Goal: Task Accomplishment & Management: Use online tool/utility

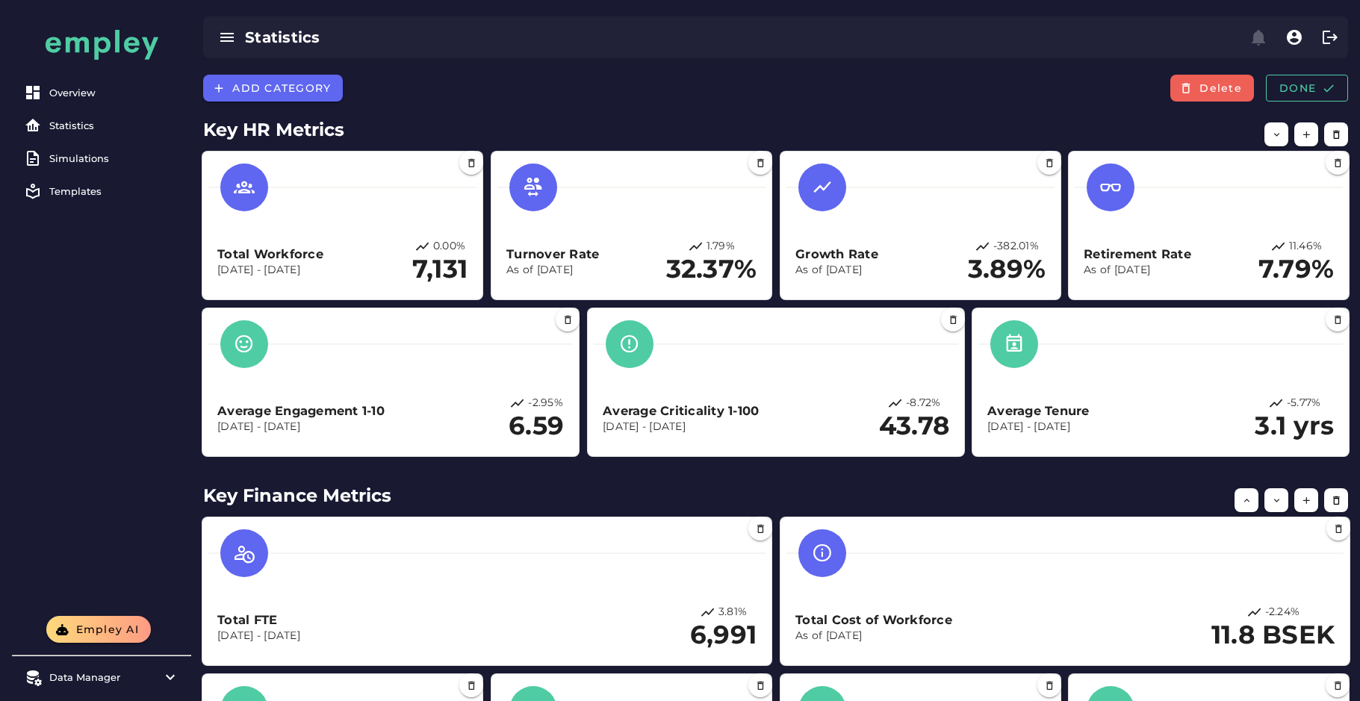
scroll to position [775, 0]
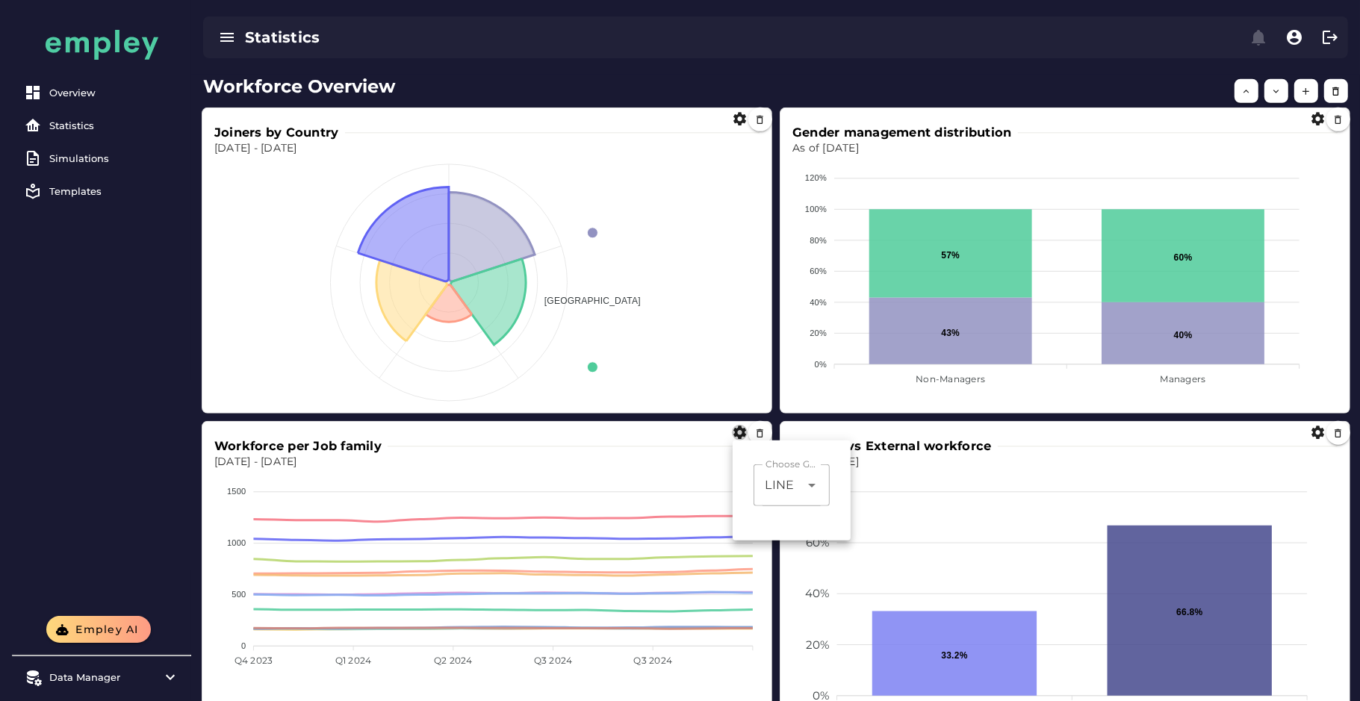
click at [787, 90] on h2 "Workforce Overview" at bounding box center [775, 86] width 1145 height 27
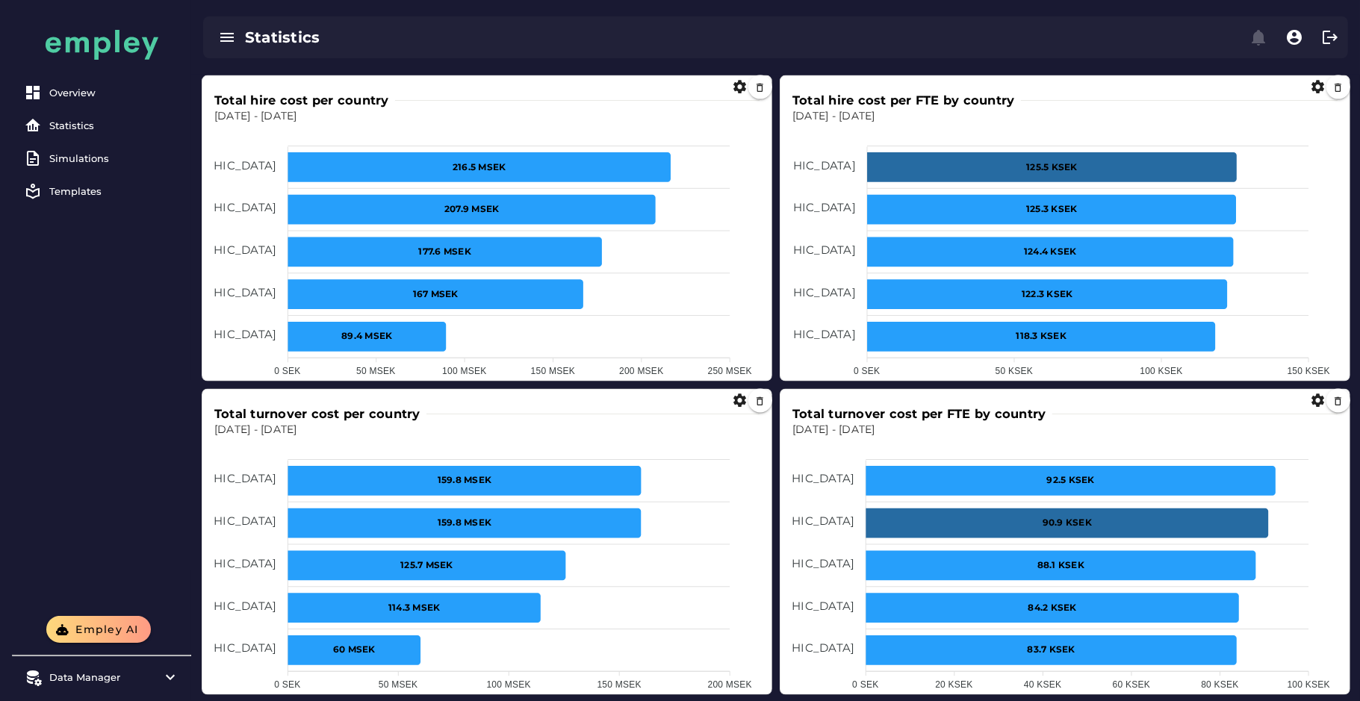
scroll to position [2168, 0]
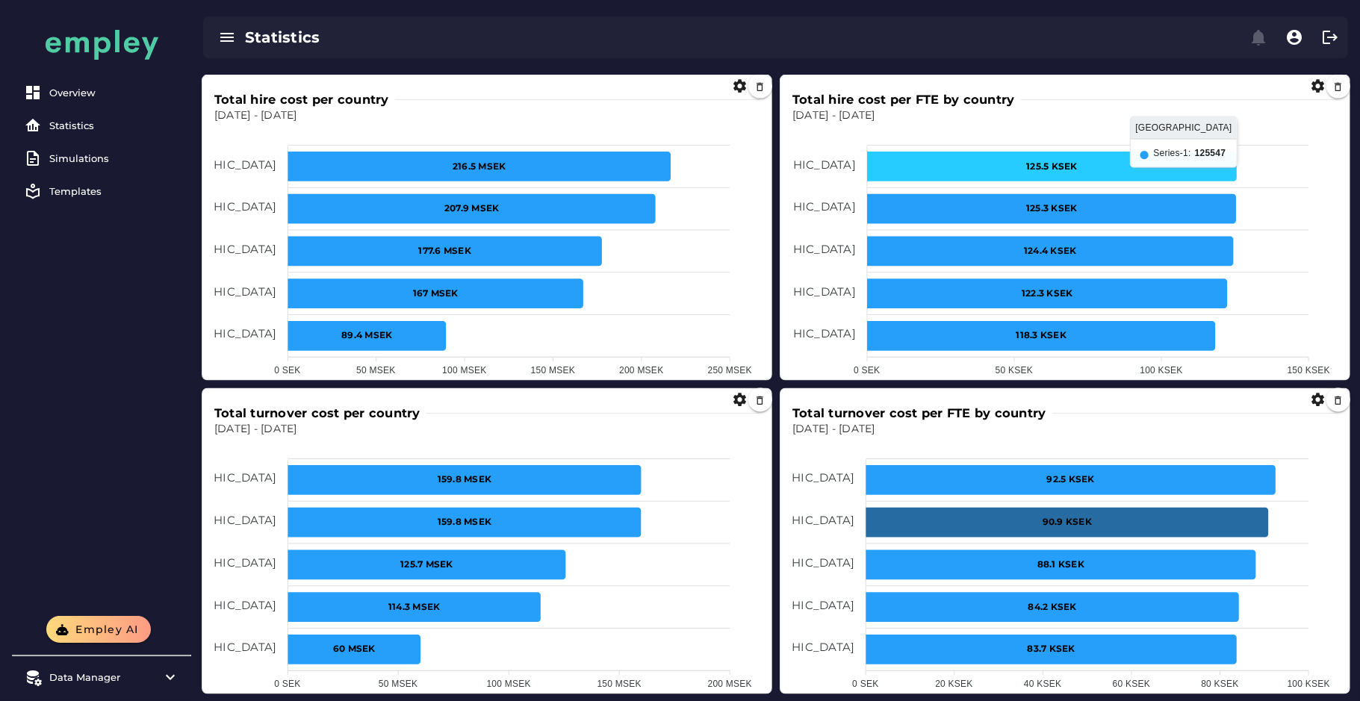
click at [968, 165] on icon at bounding box center [1052, 167] width 370 height 30
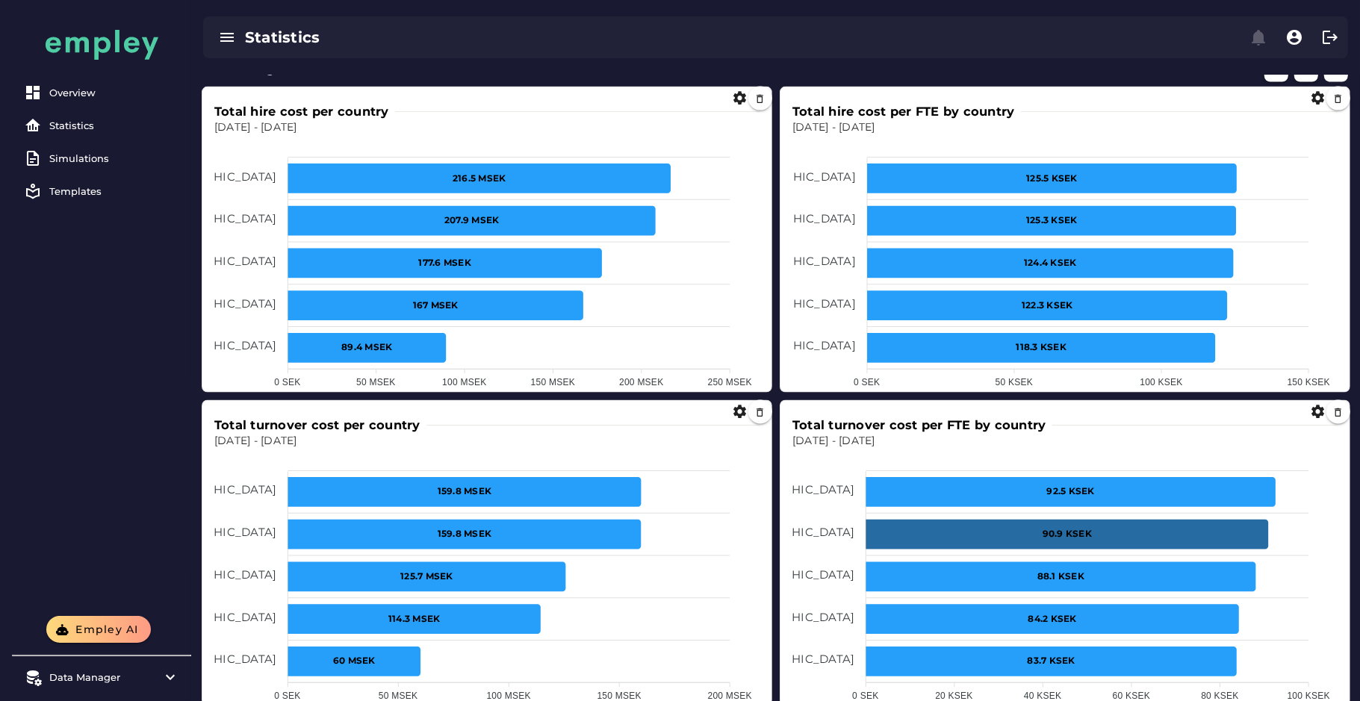
scroll to position [2196, 0]
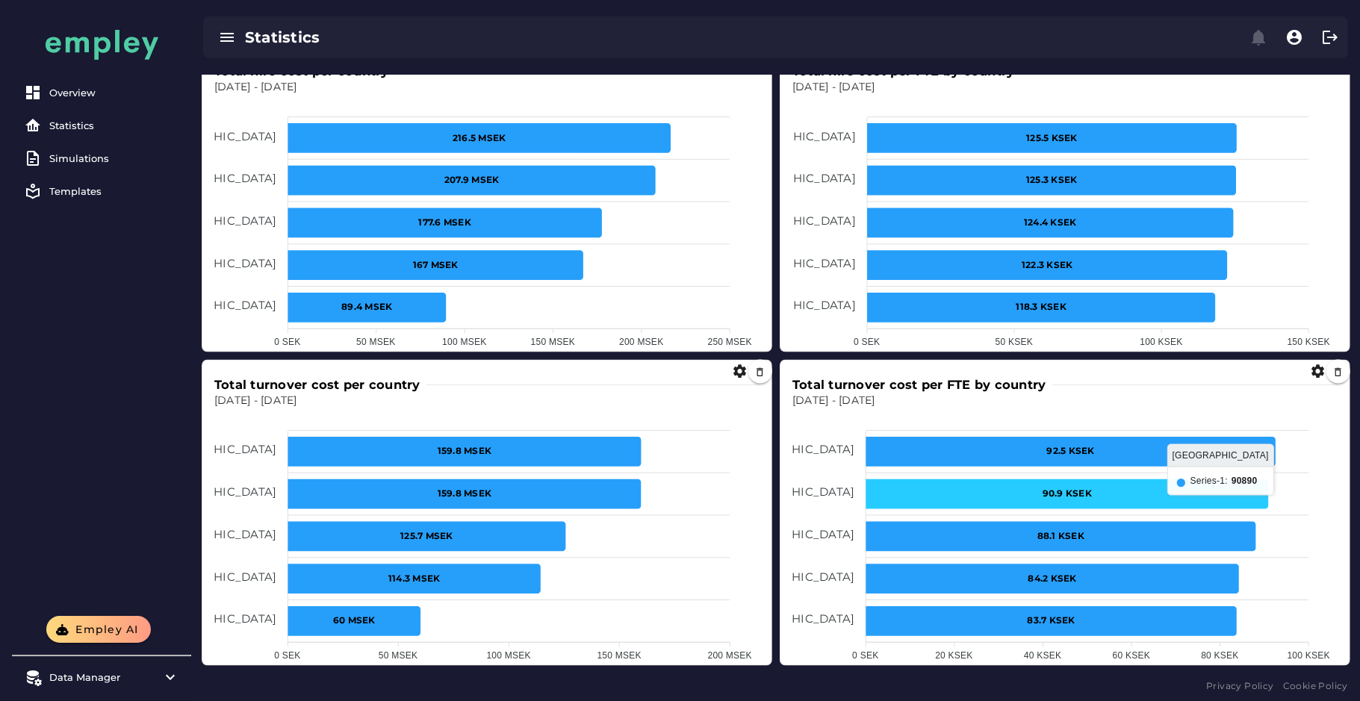
click at [919, 501] on icon at bounding box center [1067, 495] width 403 height 30
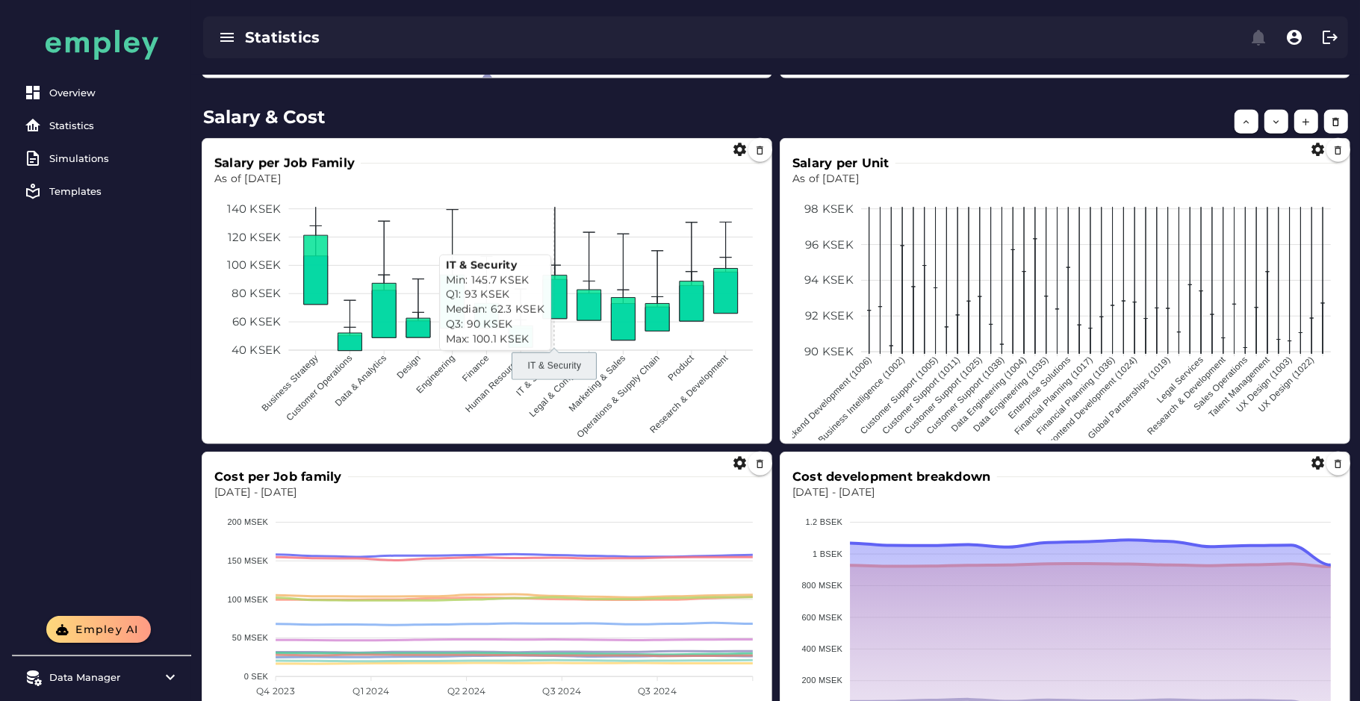
scroll to position [1416, 0]
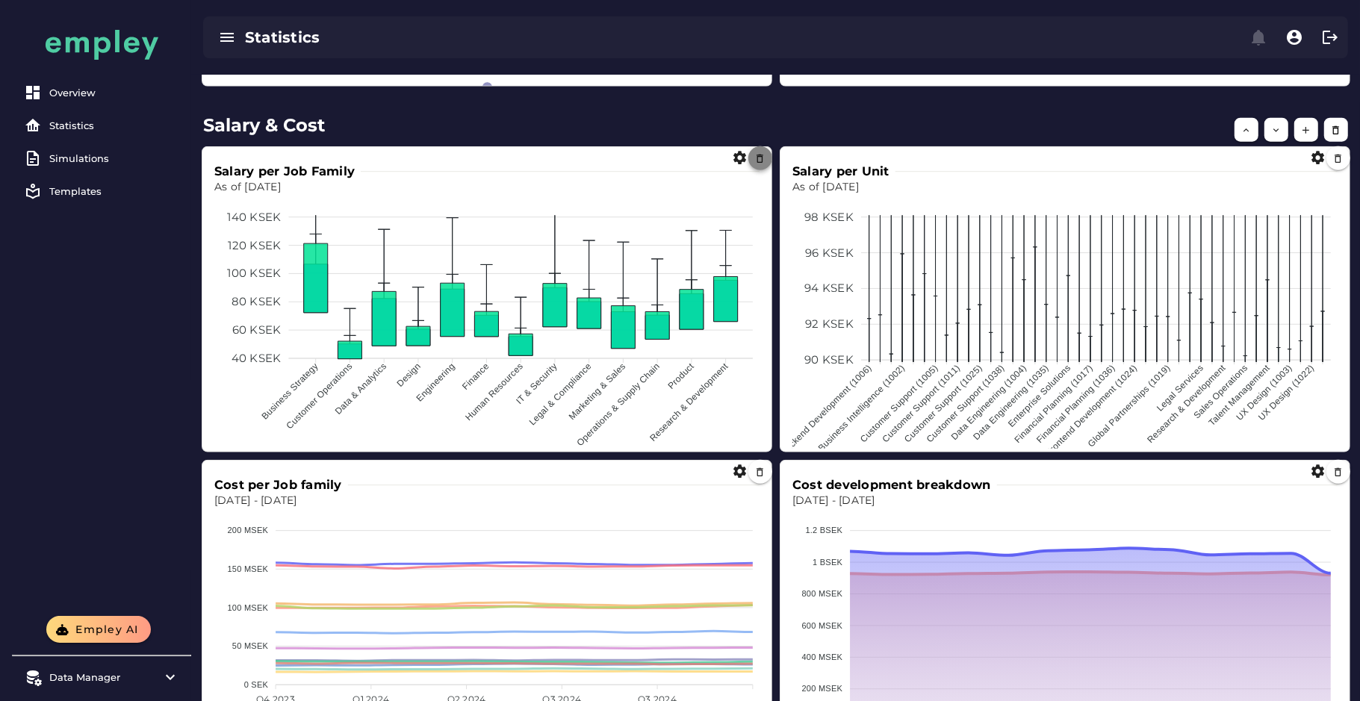
click at [753, 158] on button "button" at bounding box center [760, 158] width 24 height 24
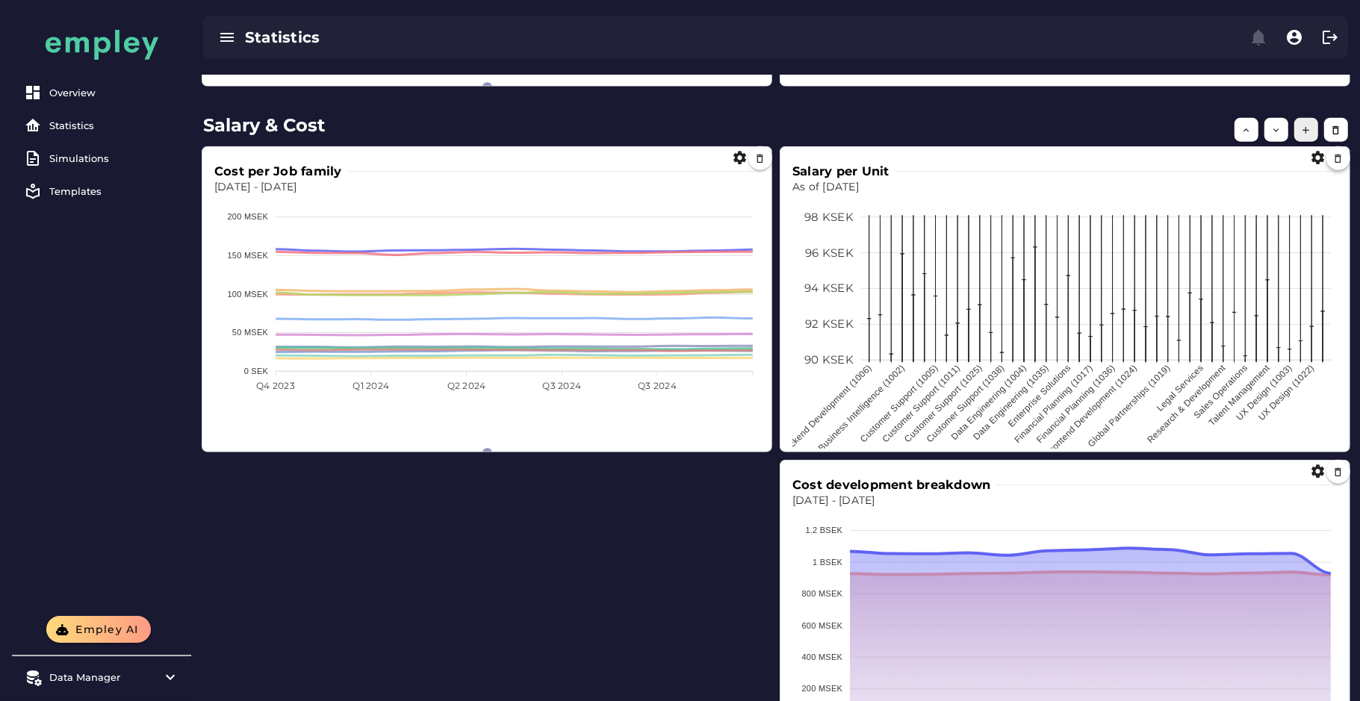
drag, startPoint x: 1340, startPoint y: 161, endPoint x: 1303, endPoint y: 124, distance: 52.3
click at [1303, 124] on div "Salary & Cost Salary per Unit As of [DATE] 98 KSEK 98 KSEK 96 KSEK 96 KSEK 94 K…" at bounding box center [775, 443] width 1169 height 668
click at [1303, 125] on icon "button" at bounding box center [1306, 130] width 11 height 11
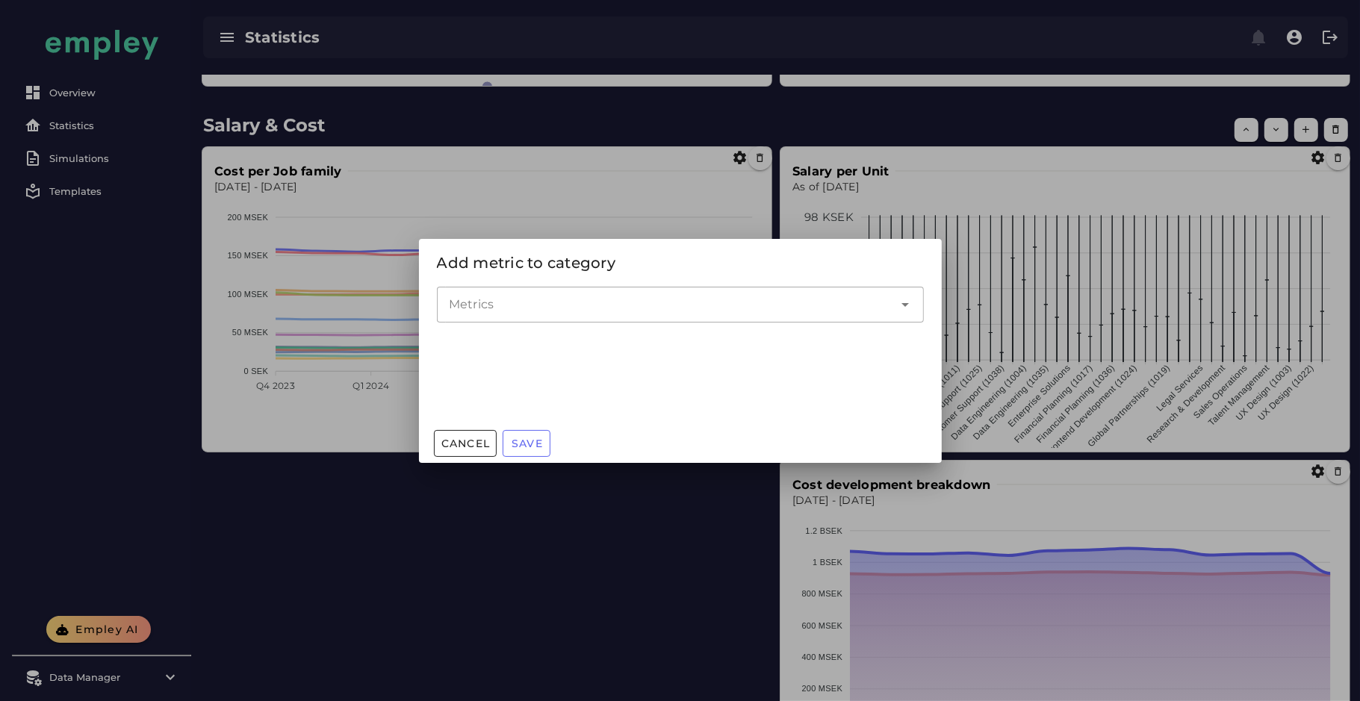
click at [781, 313] on div at bounding box center [665, 305] width 457 height 36
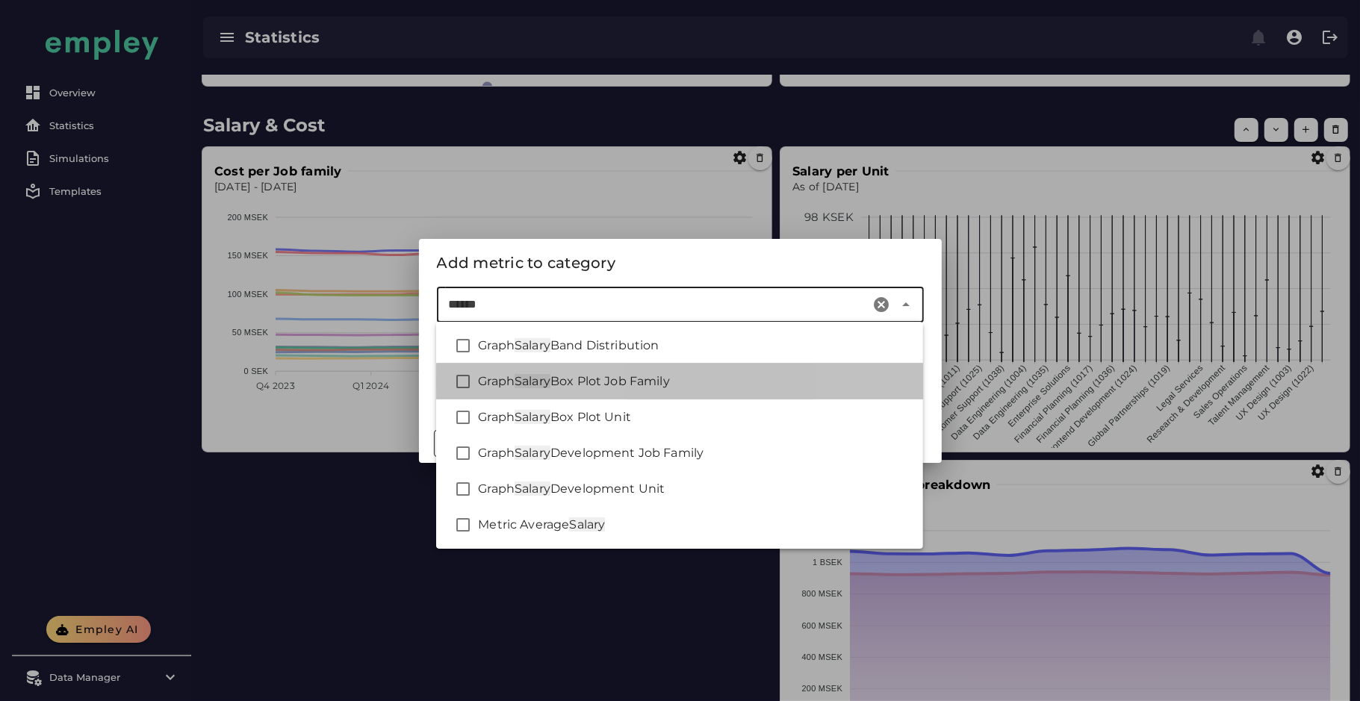
click at [685, 388] on div "Graph Salary Box Plot Job Family" at bounding box center [694, 382] width 433 height 18
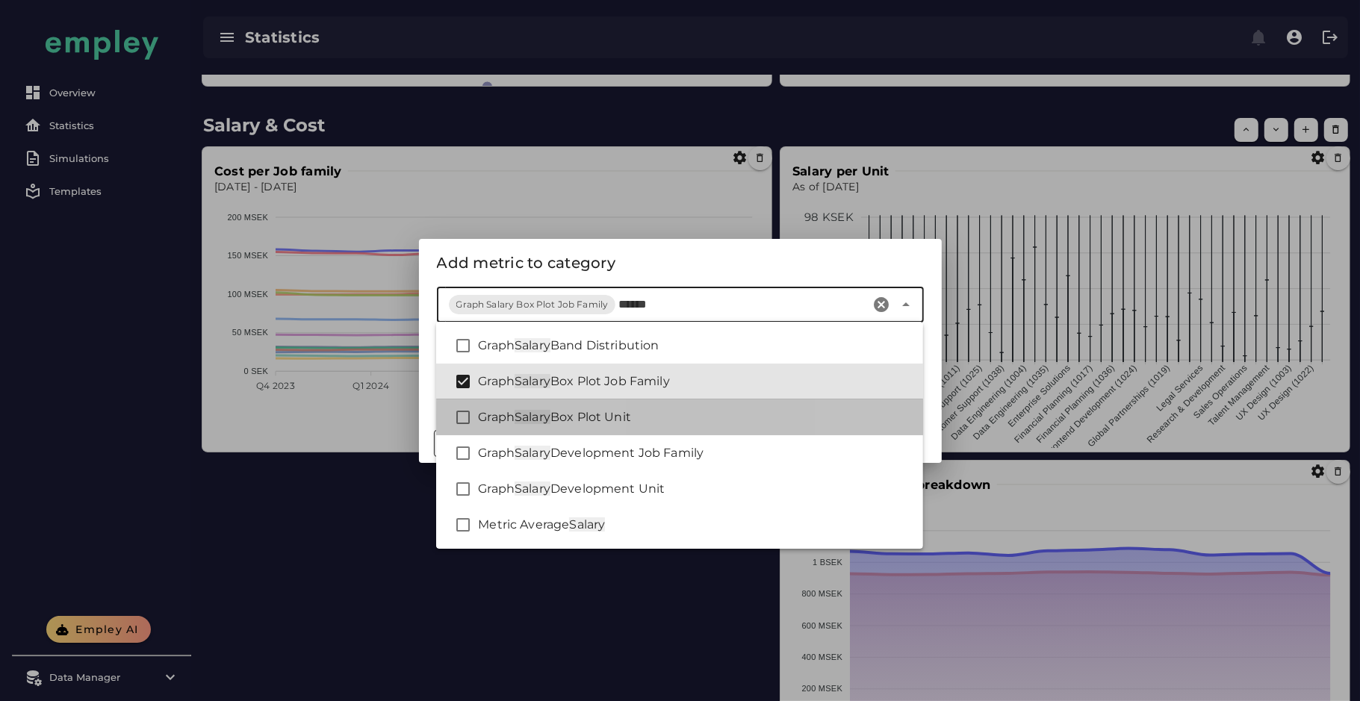
click at [673, 406] on div "Graph Salary Box Plot Unit" at bounding box center [679, 418] width 487 height 36
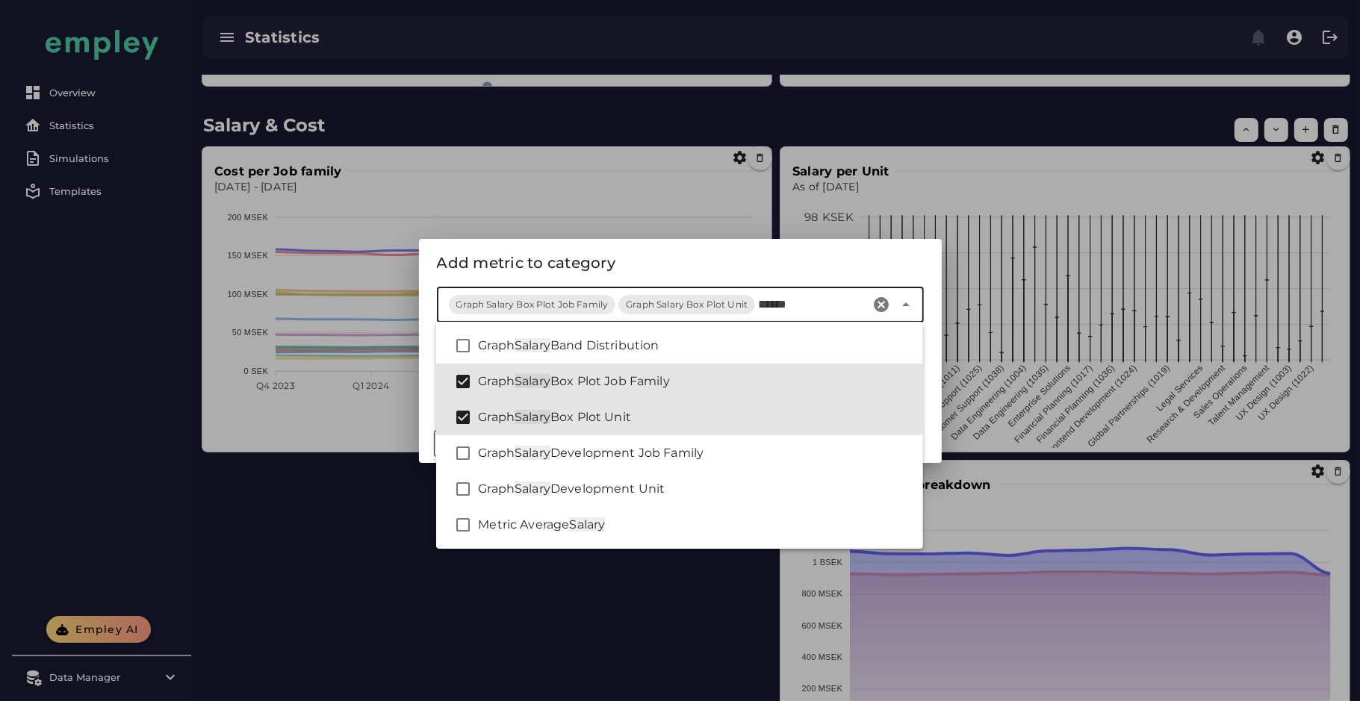
type input "******"
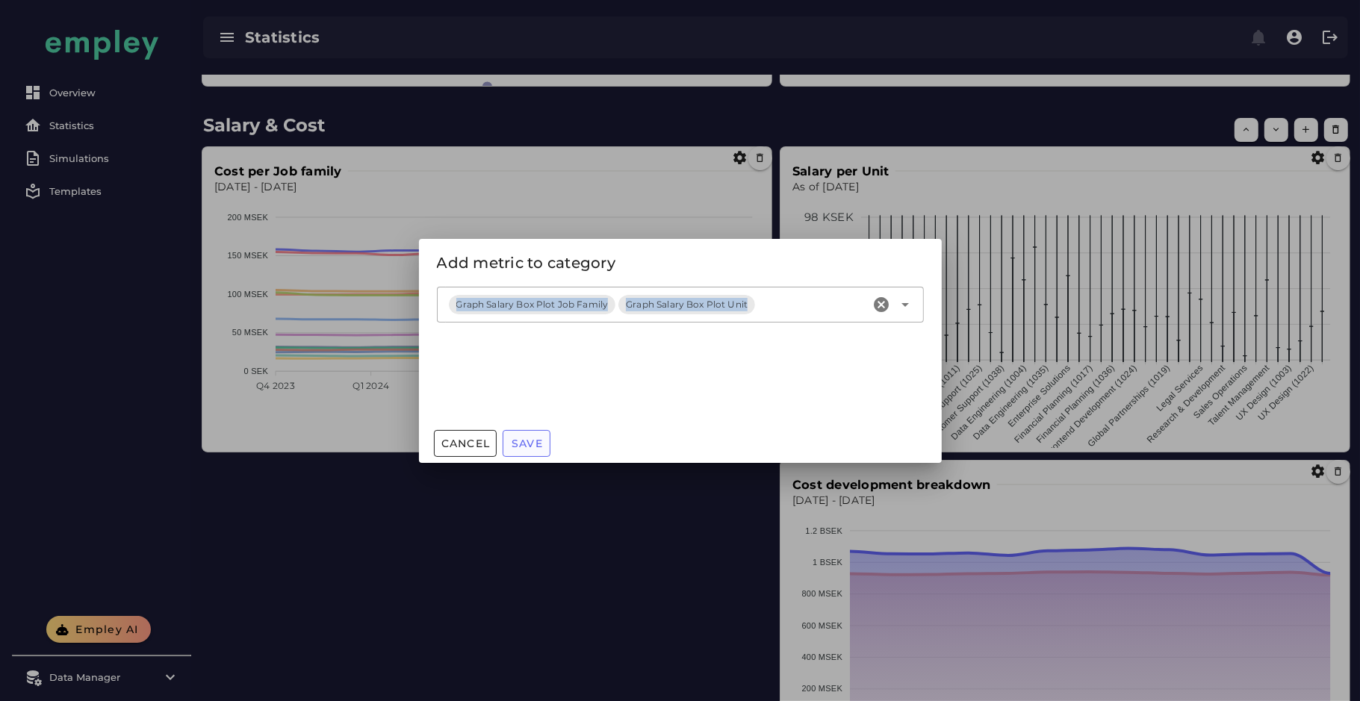
drag, startPoint x: 627, startPoint y: 264, endPoint x: 520, endPoint y: 443, distance: 208.7
click at [520, 443] on div "Add metric to category Metrics Graph Salary Box Plot Job Family Graph Salary Bo…" at bounding box center [680, 351] width 523 height 224
click at [520, 443] on span "Save" at bounding box center [527, 443] width 32 height 13
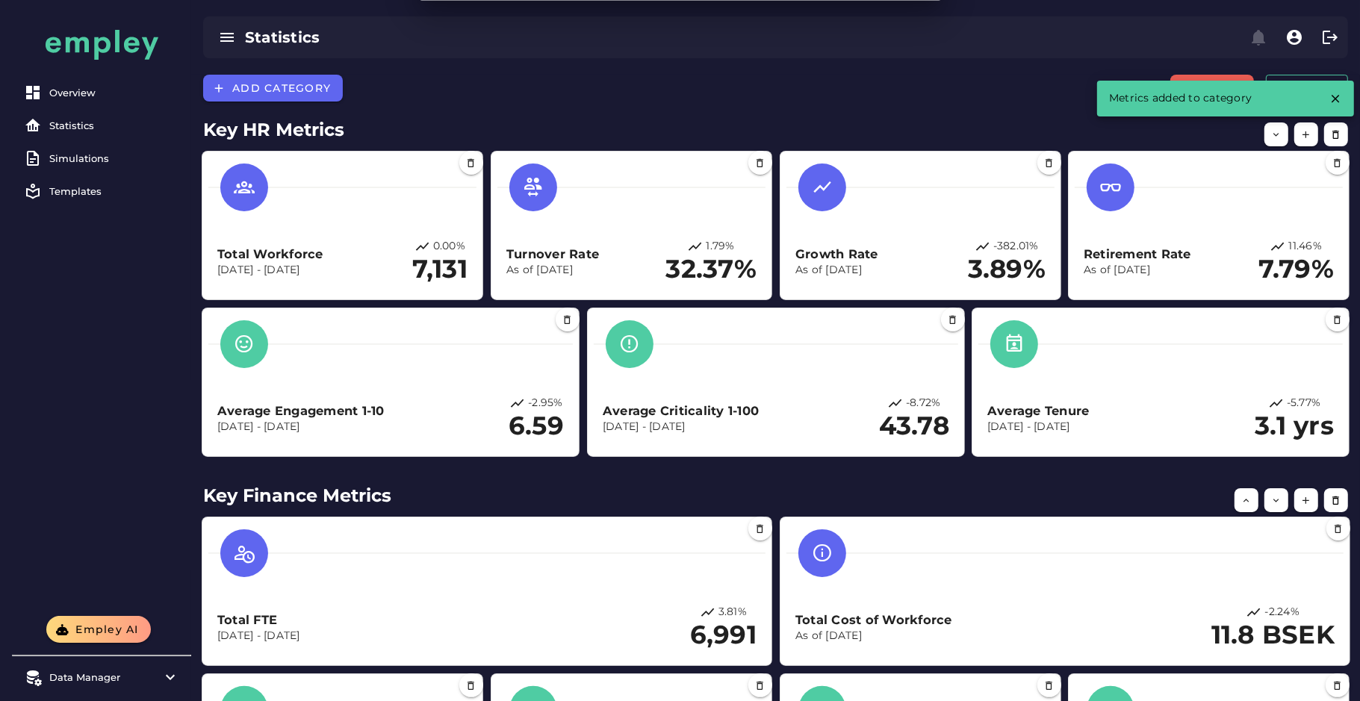
scroll to position [1416, 0]
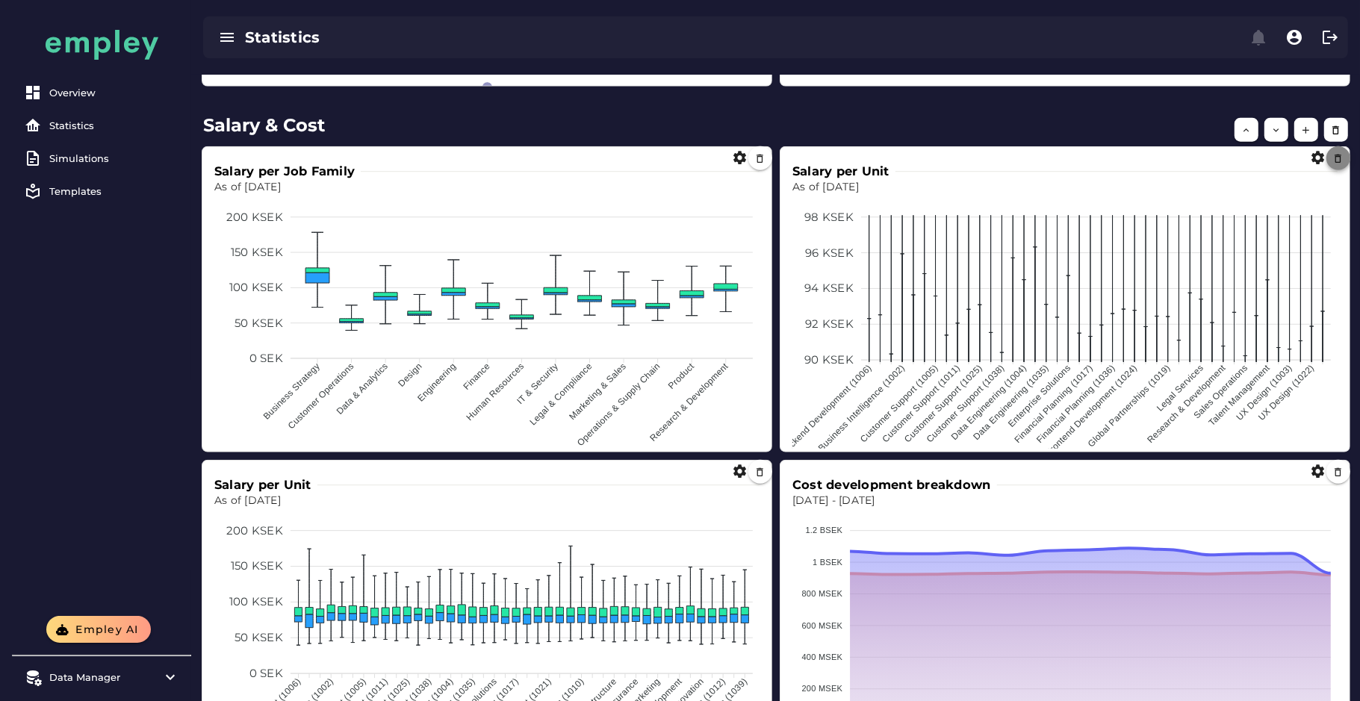
click at [1340, 159] on icon "button" at bounding box center [1338, 158] width 11 height 11
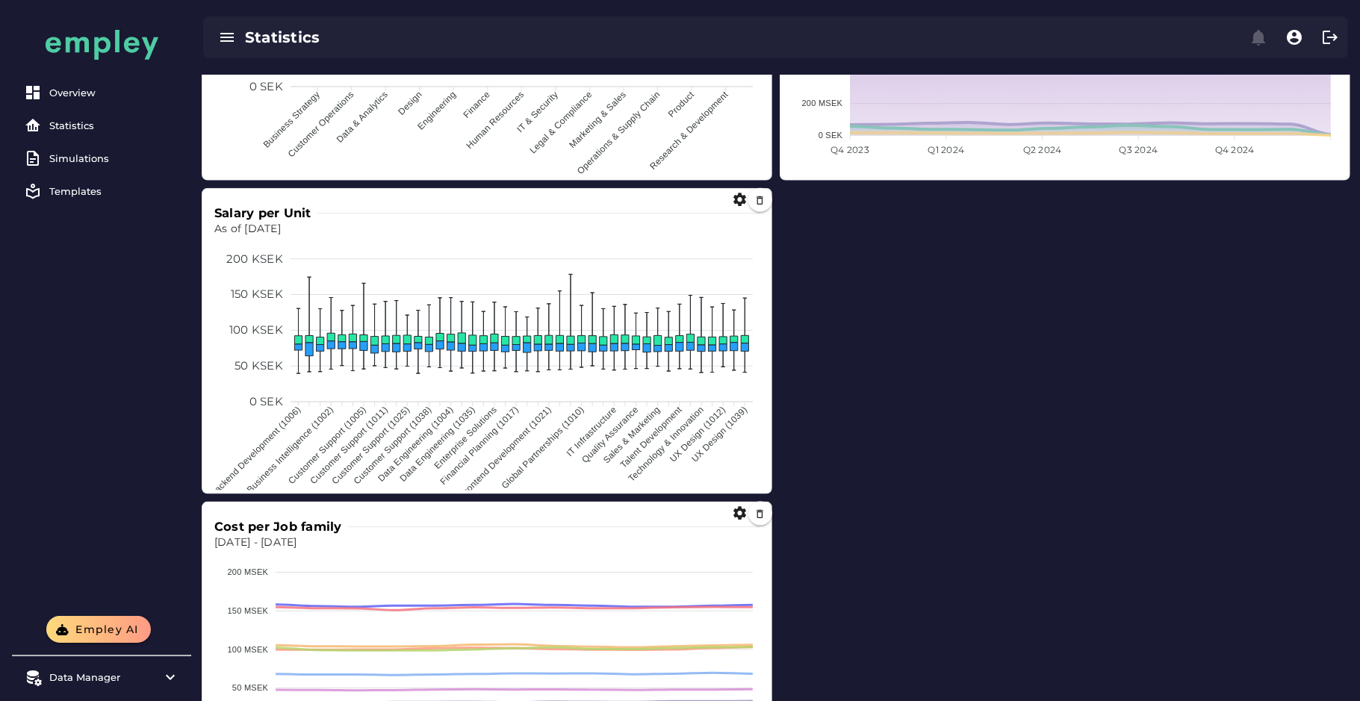
scroll to position [1645, 0]
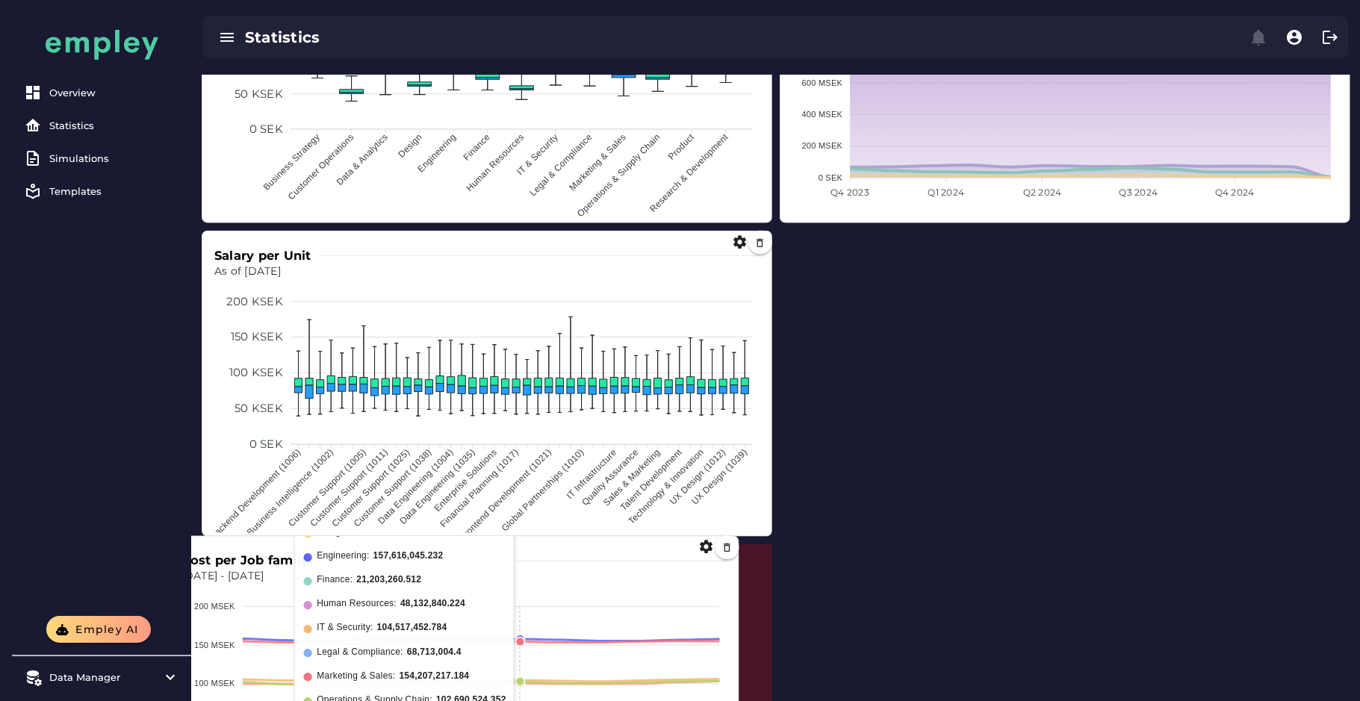
drag, startPoint x: 561, startPoint y: 637, endPoint x: 527, endPoint y: 628, distance: 34.8
click at [527, 628] on foreignobject at bounding box center [455, 711] width 546 height 253
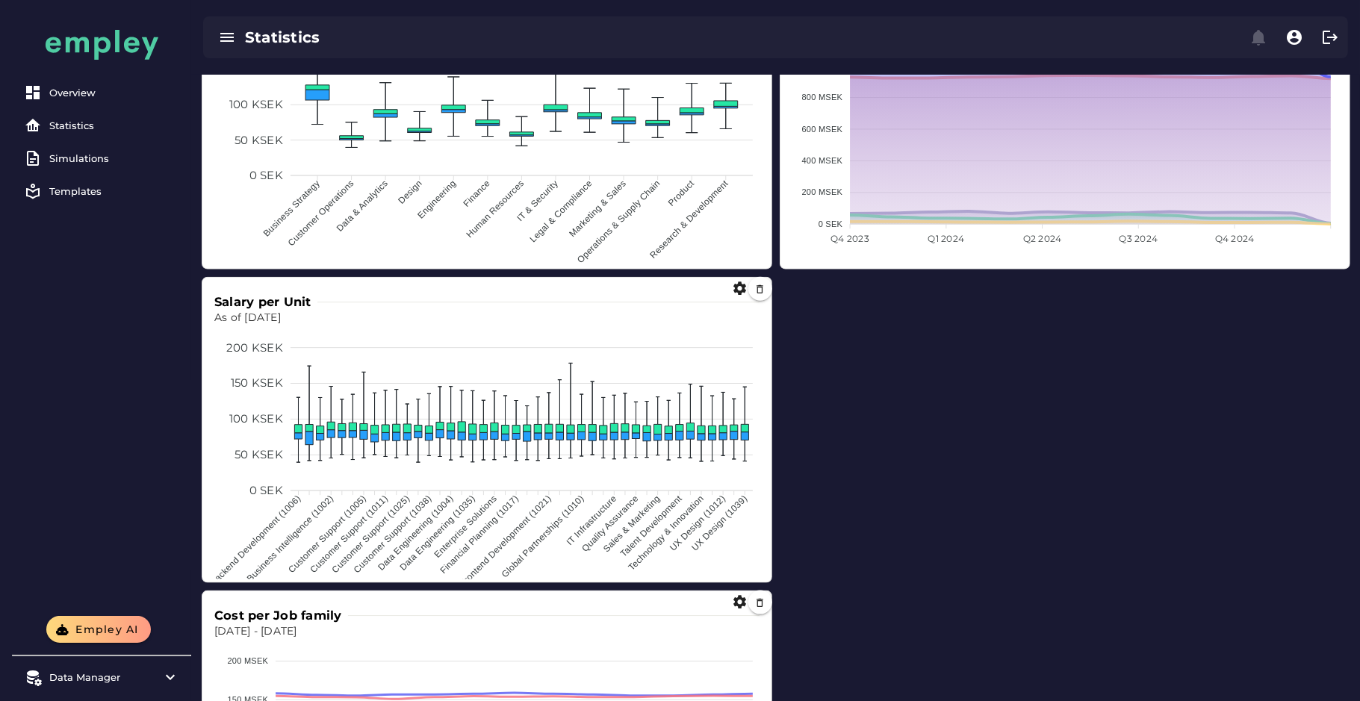
scroll to position [1586, 0]
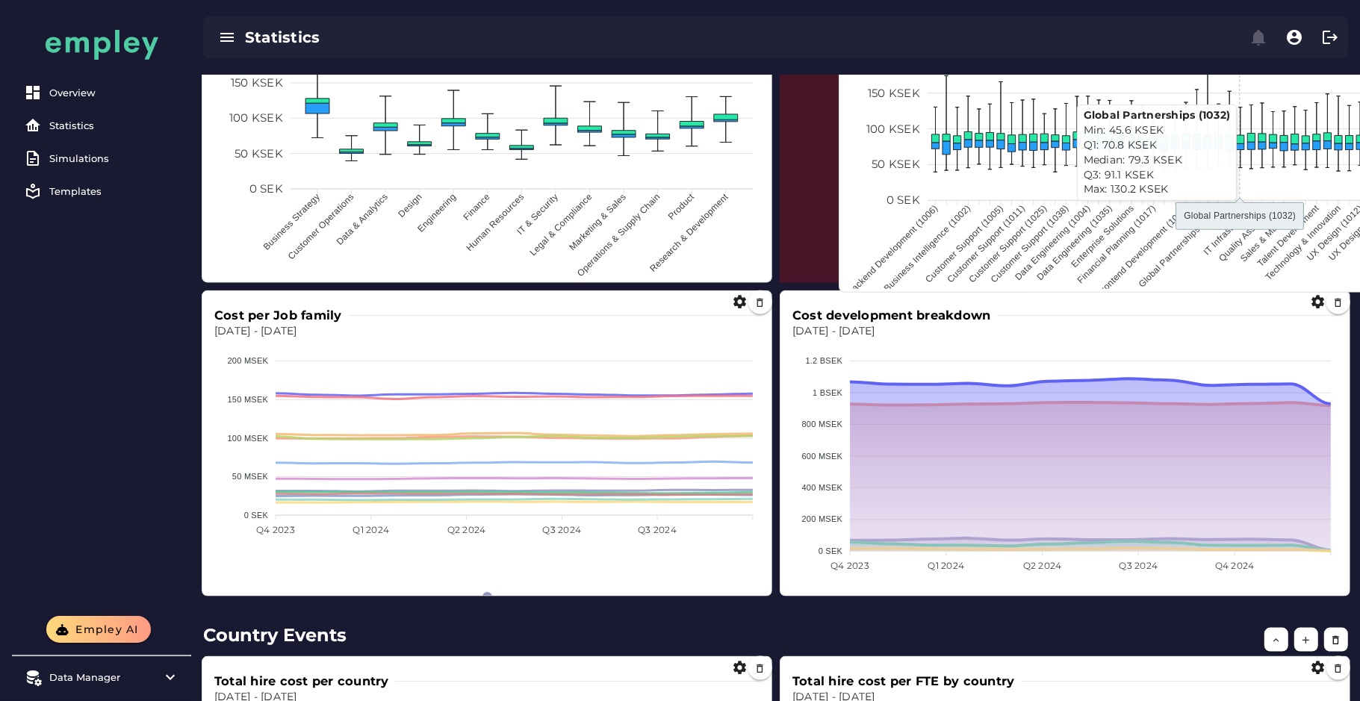
drag, startPoint x: 607, startPoint y: 480, endPoint x: 1244, endPoint y: 176, distance: 705.9
click at [1244, 176] on foreignobject at bounding box center [1124, 161] width 546 height 253
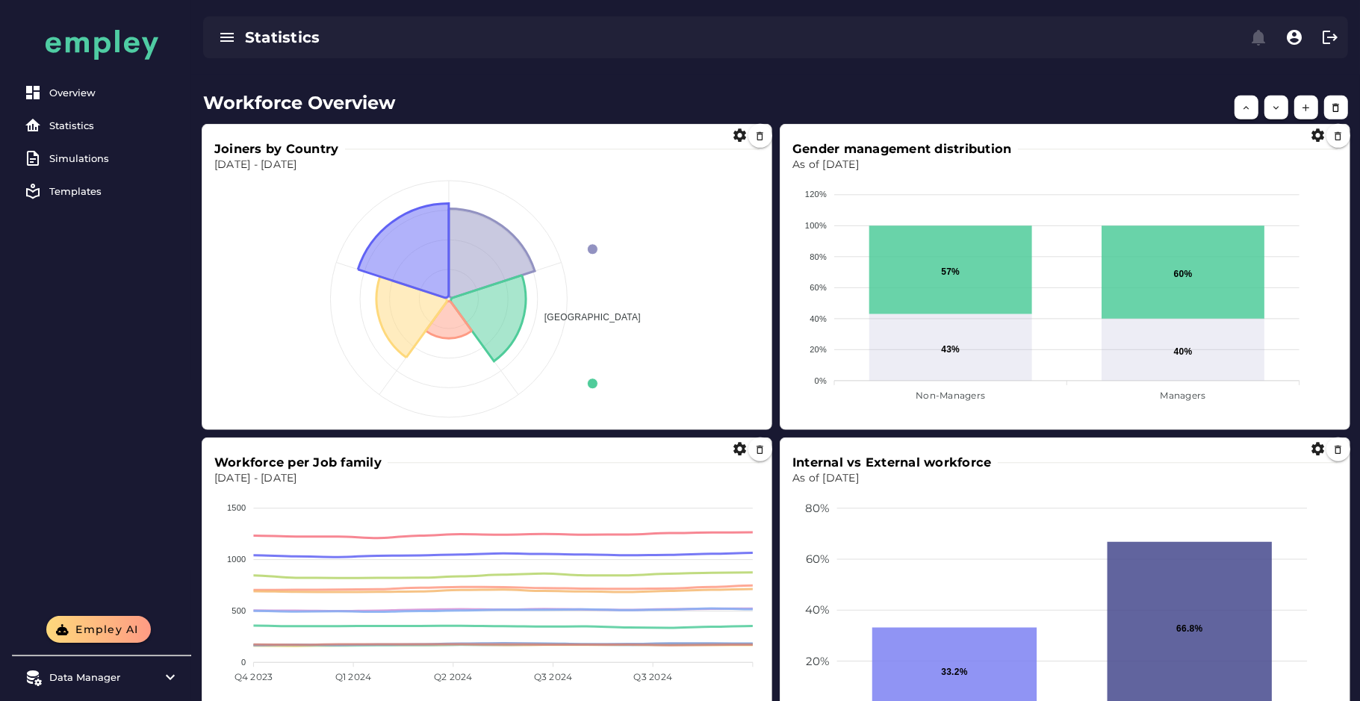
scroll to position [760, 0]
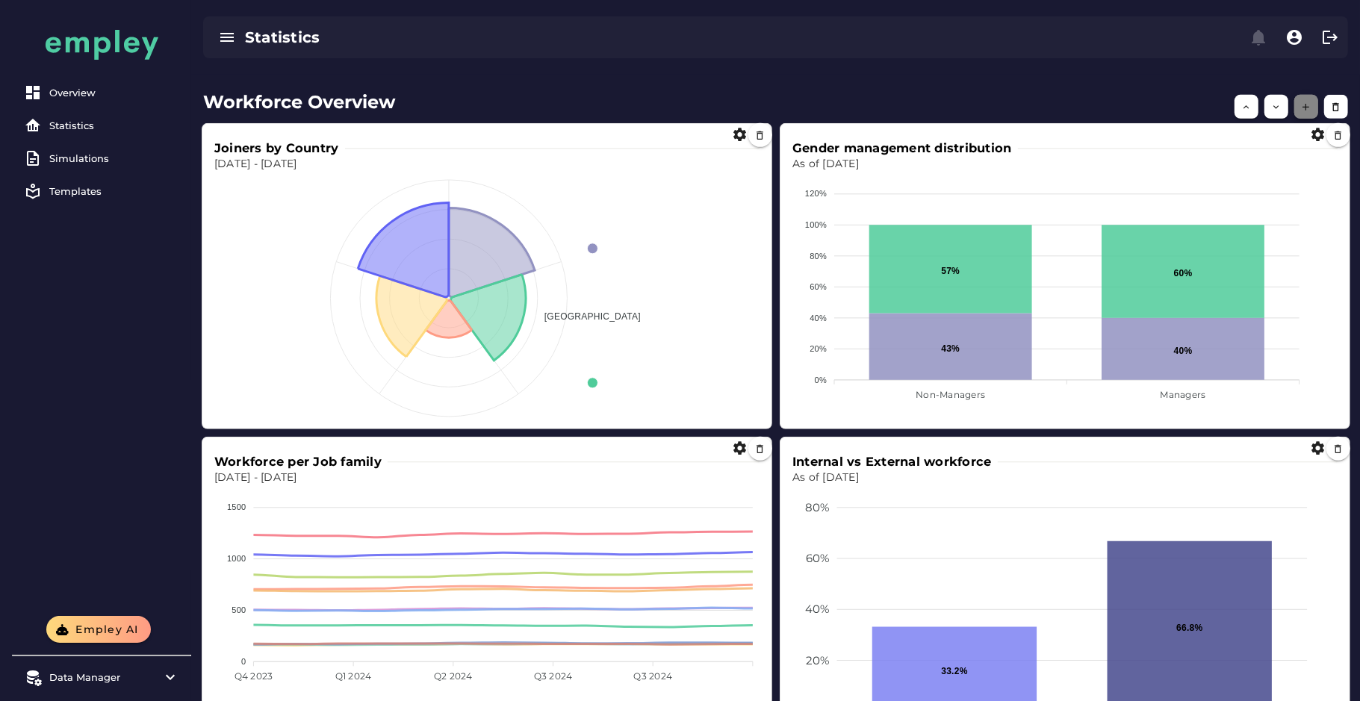
click at [1307, 105] on icon "button" at bounding box center [1306, 107] width 11 height 11
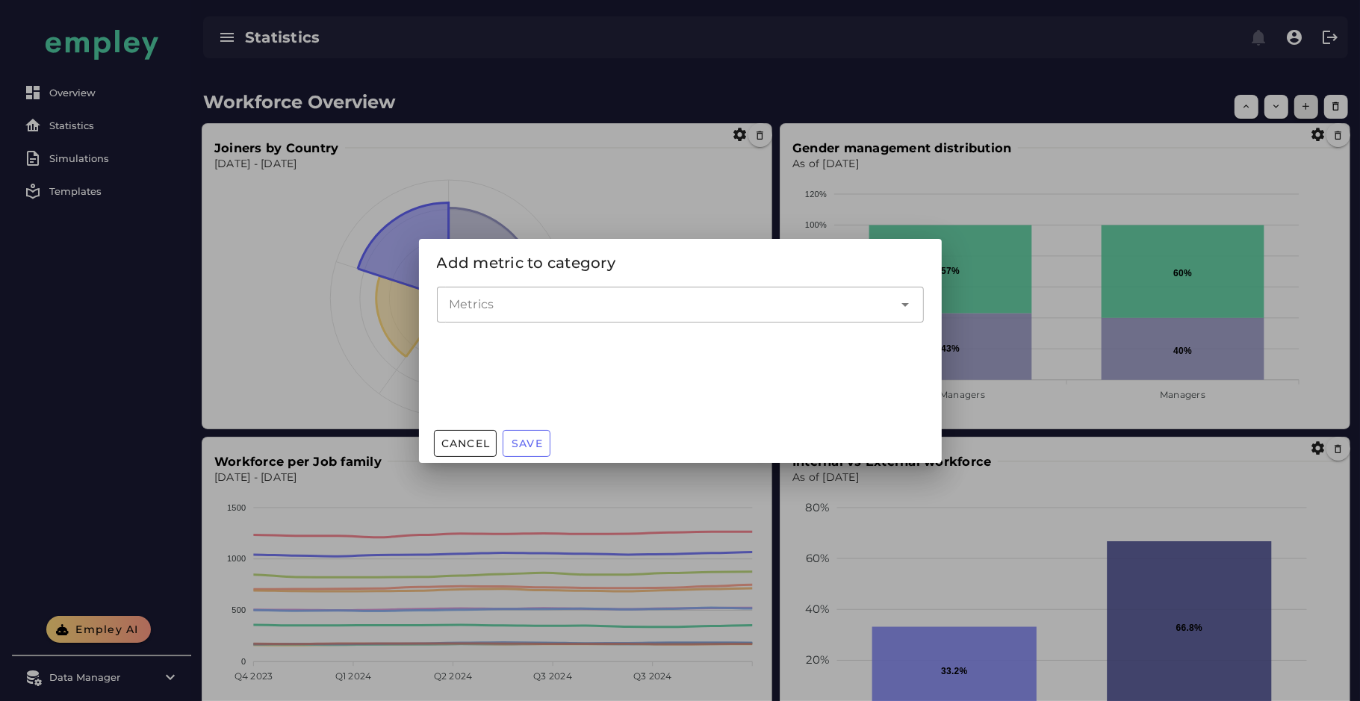
scroll to position [0, 0]
click at [633, 300] on input "Metrics" at bounding box center [669, 305] width 441 height 18
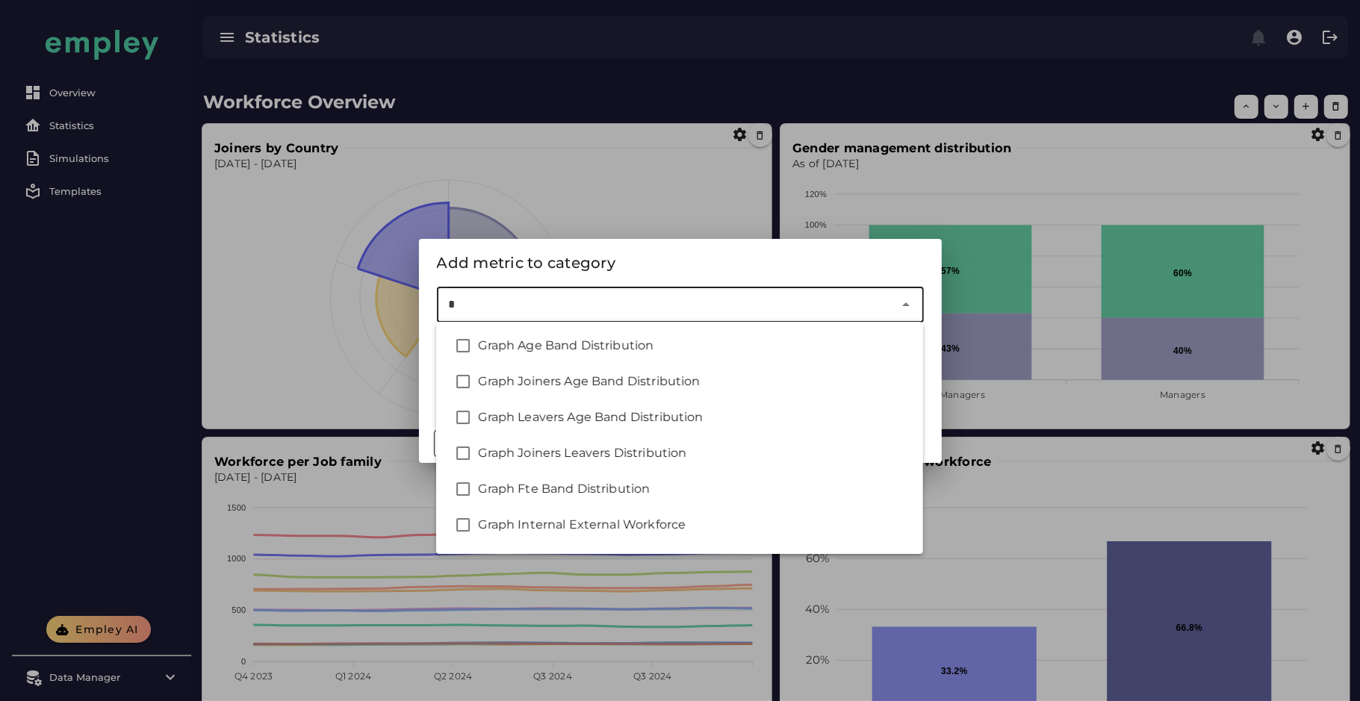
click at [633, 300] on input "*" at bounding box center [669, 305] width 441 height 18
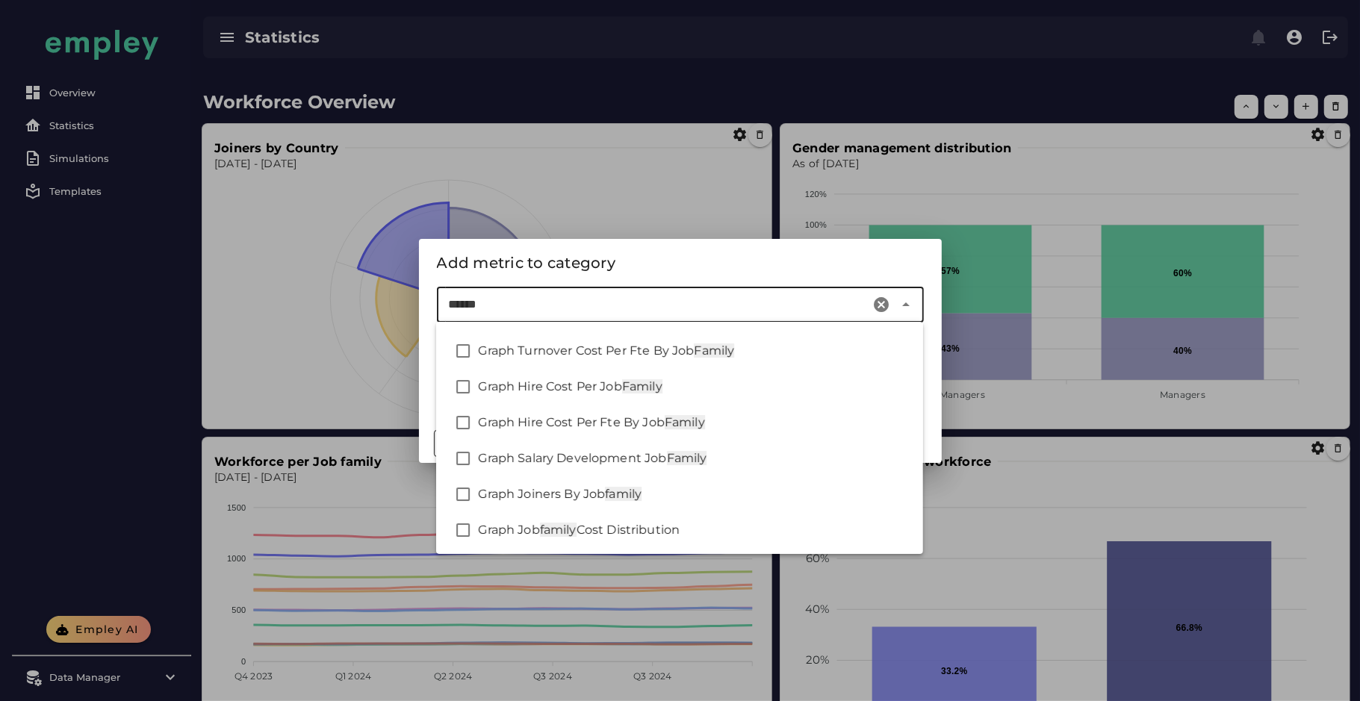
click at [467, 312] on input "******" at bounding box center [657, 305] width 417 height 18
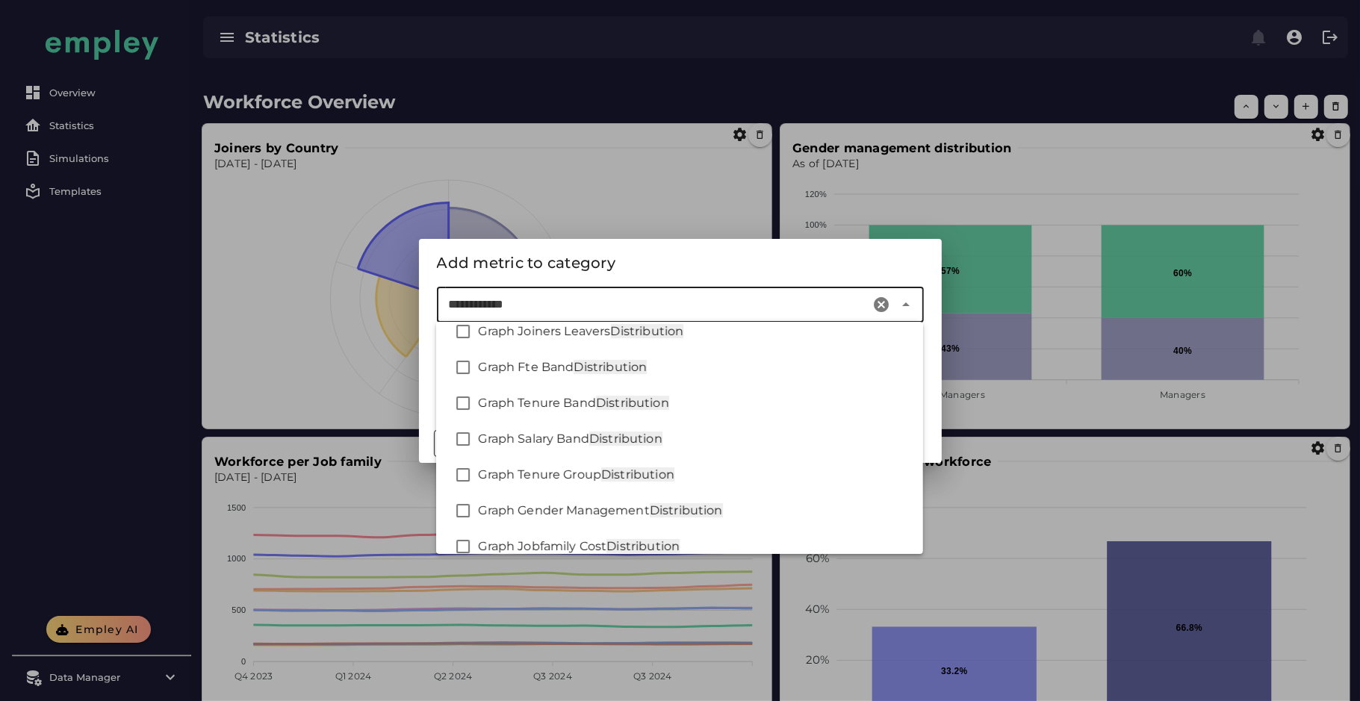
scroll to position [138, 0]
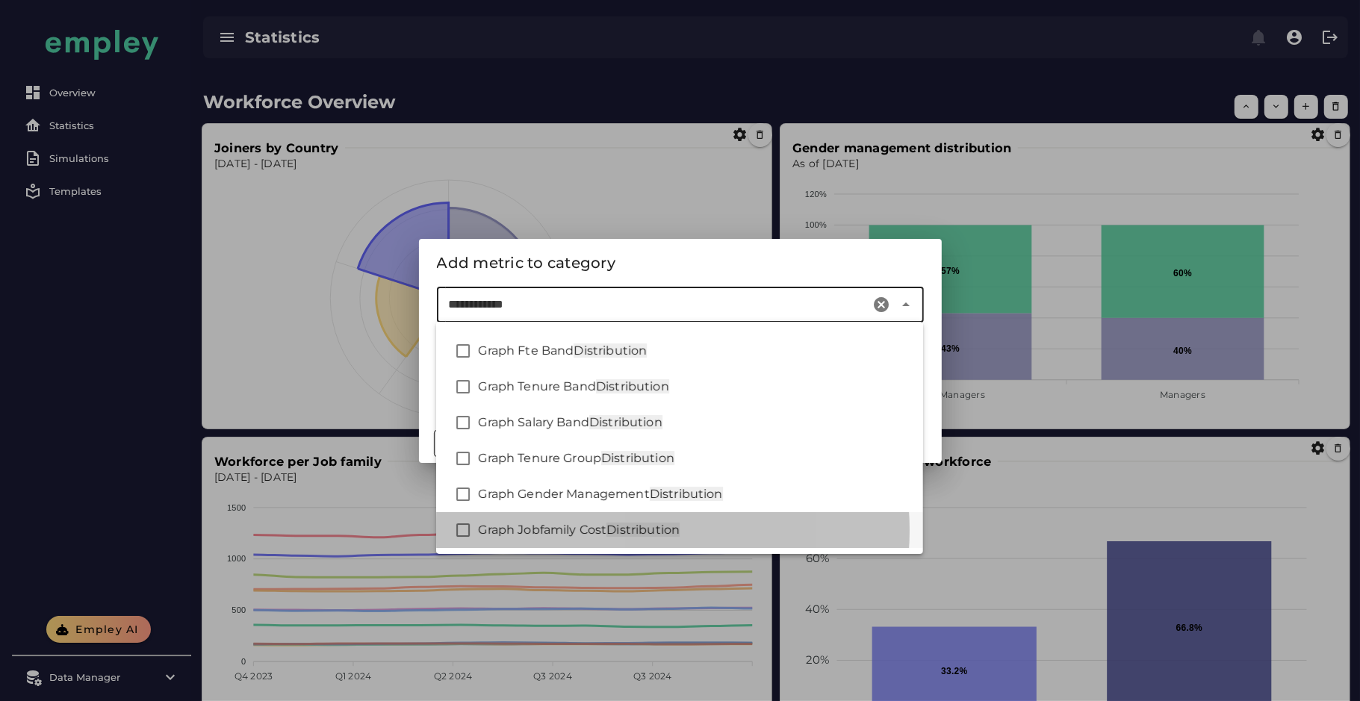
click at [530, 528] on span "Graph Jobfamily Cost" at bounding box center [542, 530] width 128 height 14
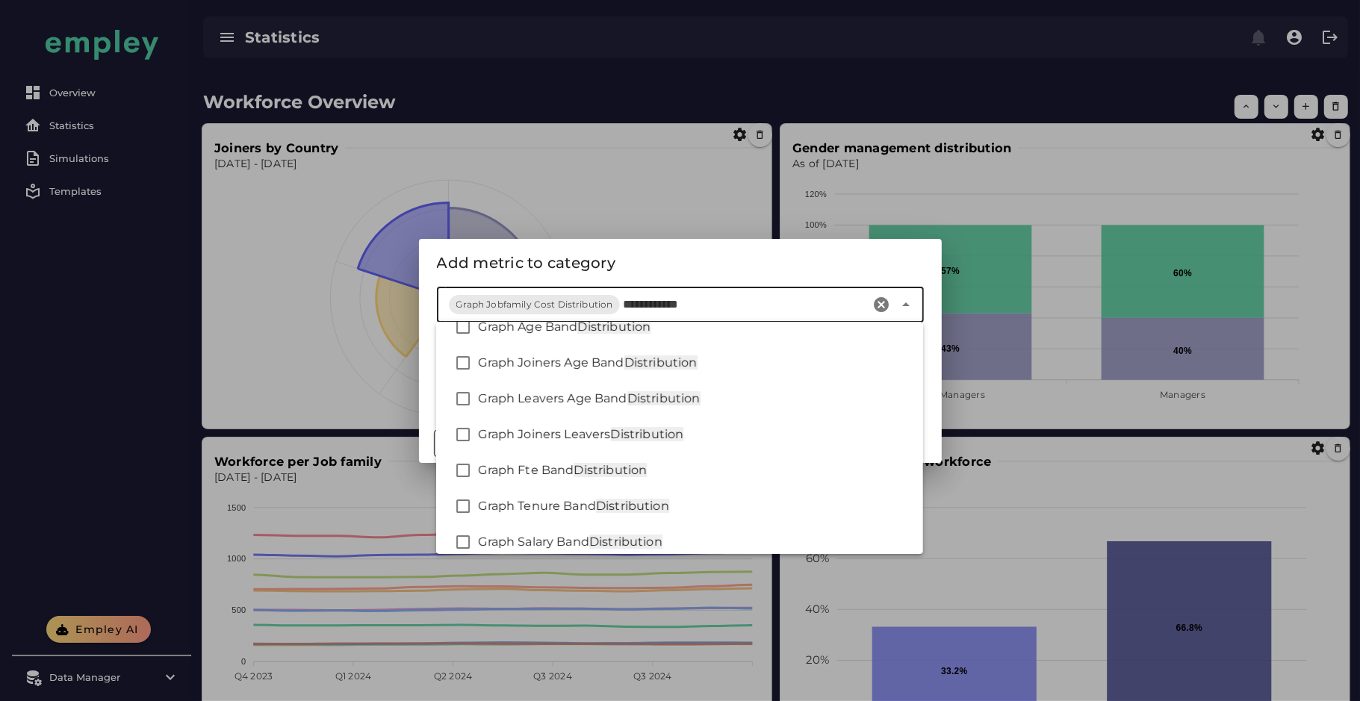
scroll to position [0, 0]
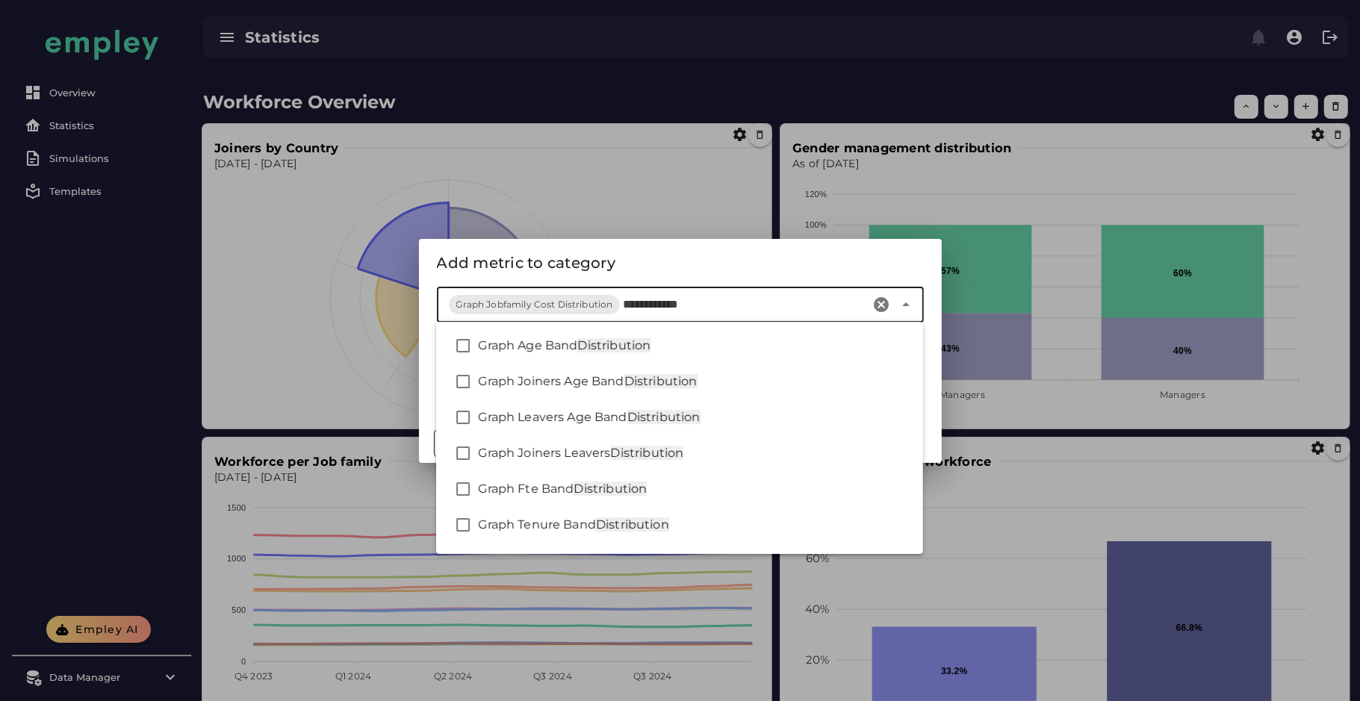
click at [668, 291] on div "**********" at bounding box center [653, 305] width 433 height 36
click at [663, 296] on input "**********" at bounding box center [744, 305] width 242 height 18
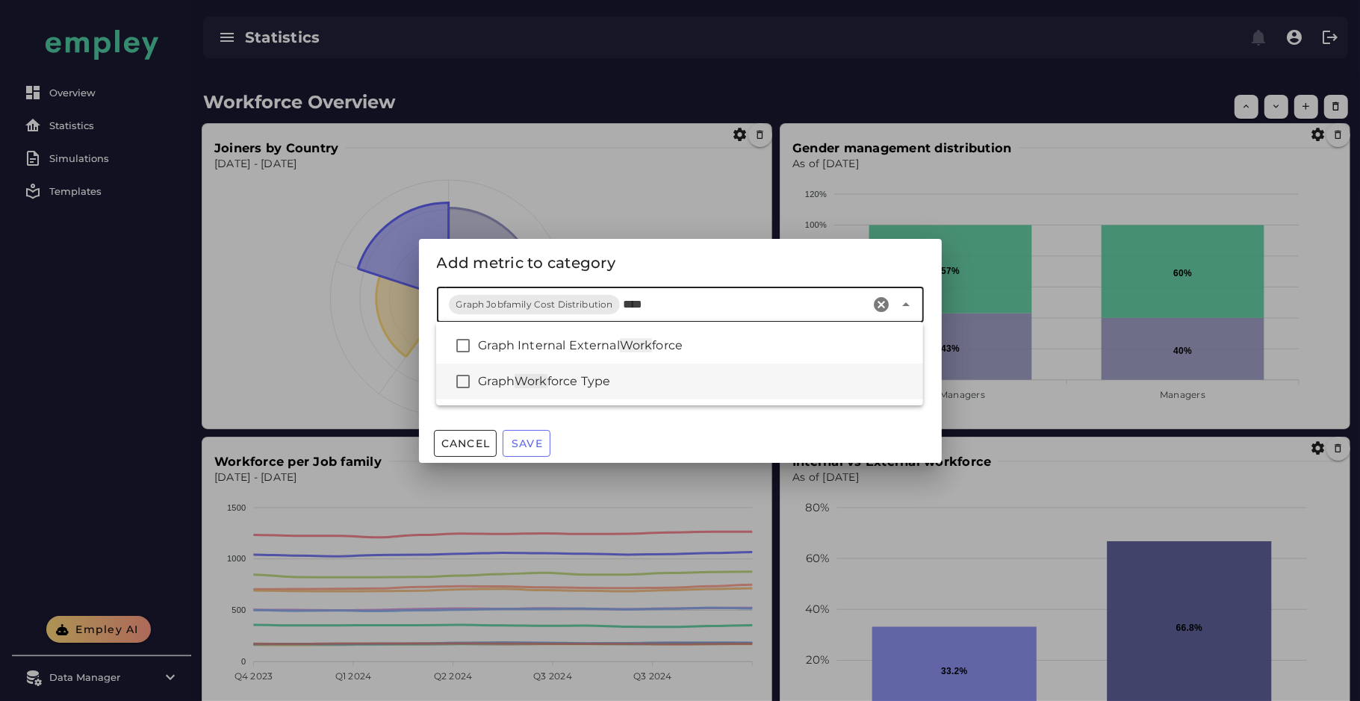
click at [592, 380] on span "force Type" at bounding box center [578, 381] width 63 height 14
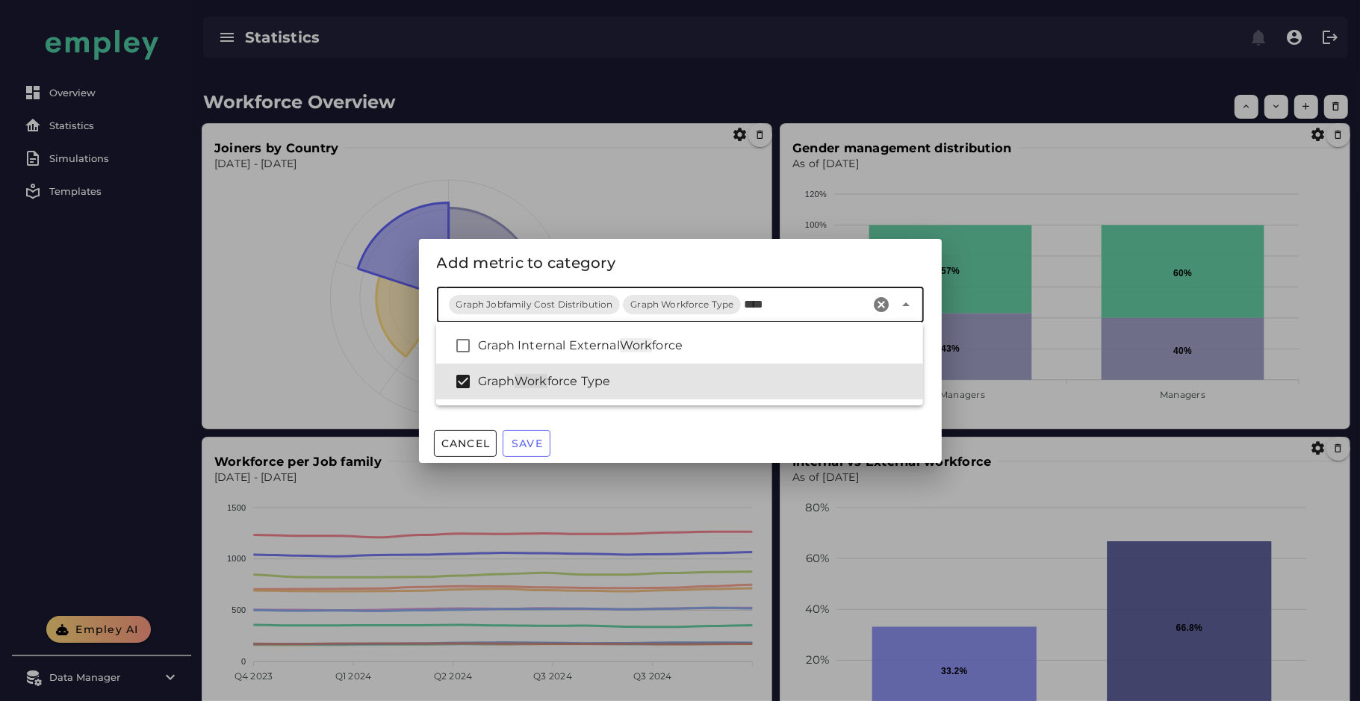
type input "****"
click at [606, 414] on div "Metrics Graph Jobfamily Cost Distribution Graph Workforce Type" at bounding box center [680, 355] width 523 height 137
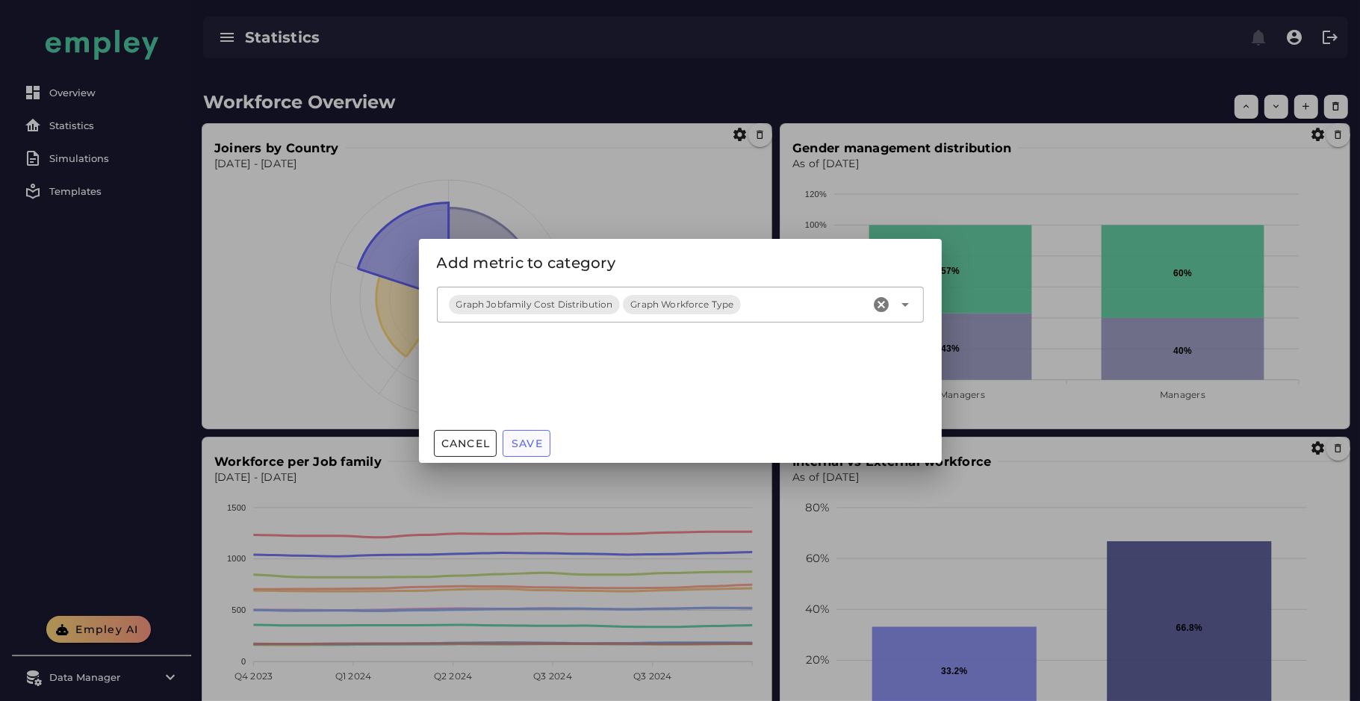
click at [530, 442] on span "Save" at bounding box center [527, 443] width 32 height 13
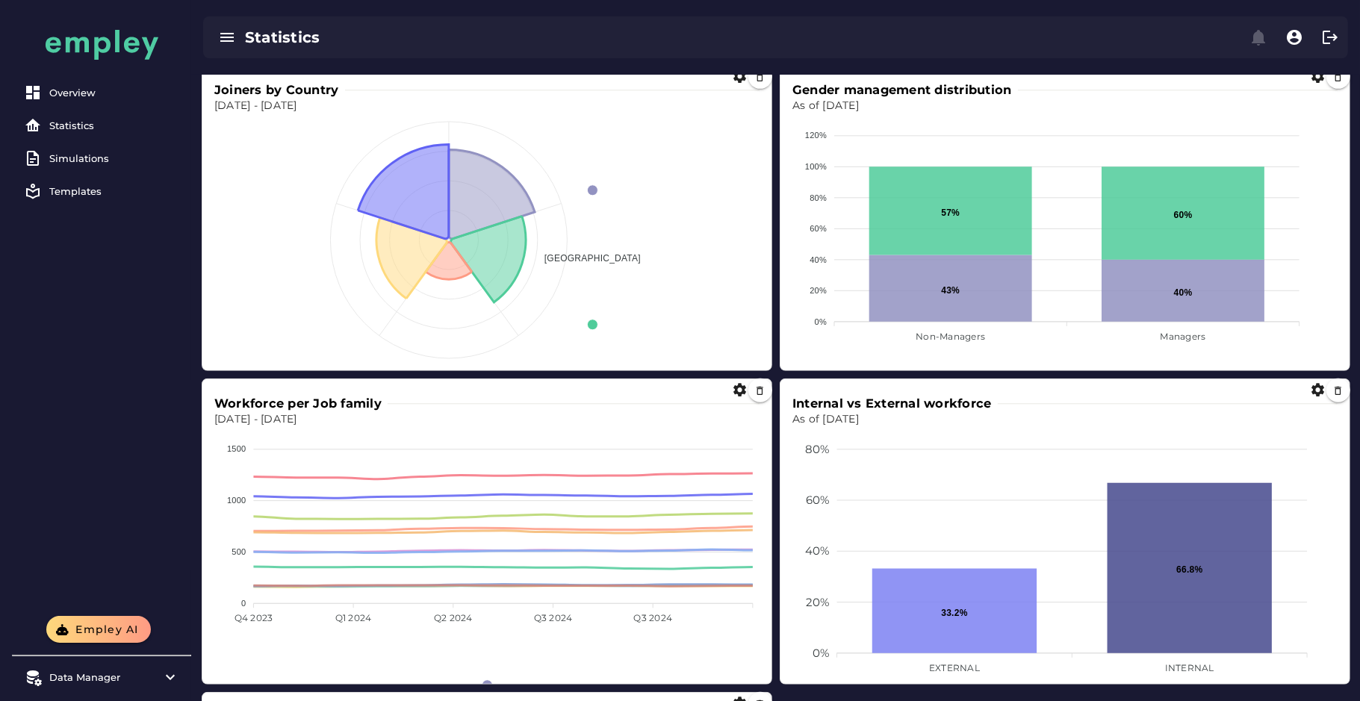
scroll to position [822, 0]
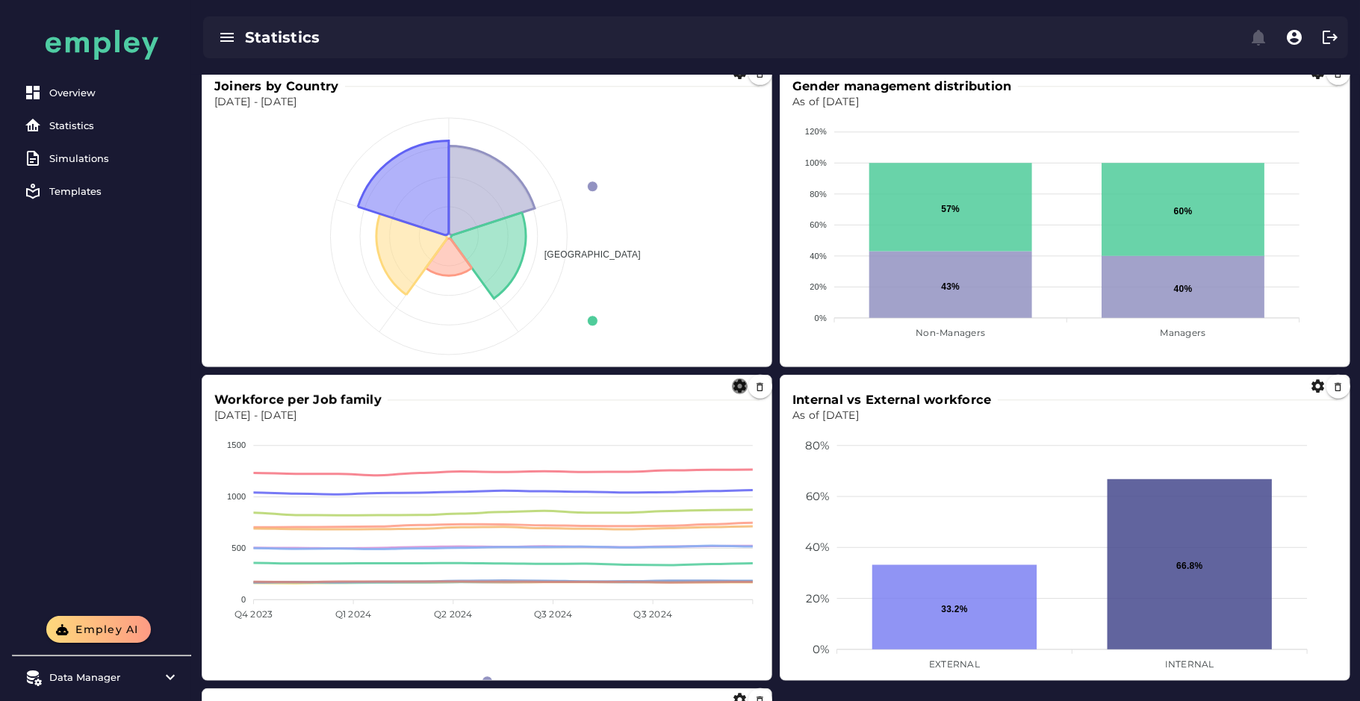
click at [736, 390] on icon "button" at bounding box center [740, 387] width 16 height 16
click at [770, 441] on span "LINE" at bounding box center [780, 439] width 29 height 18
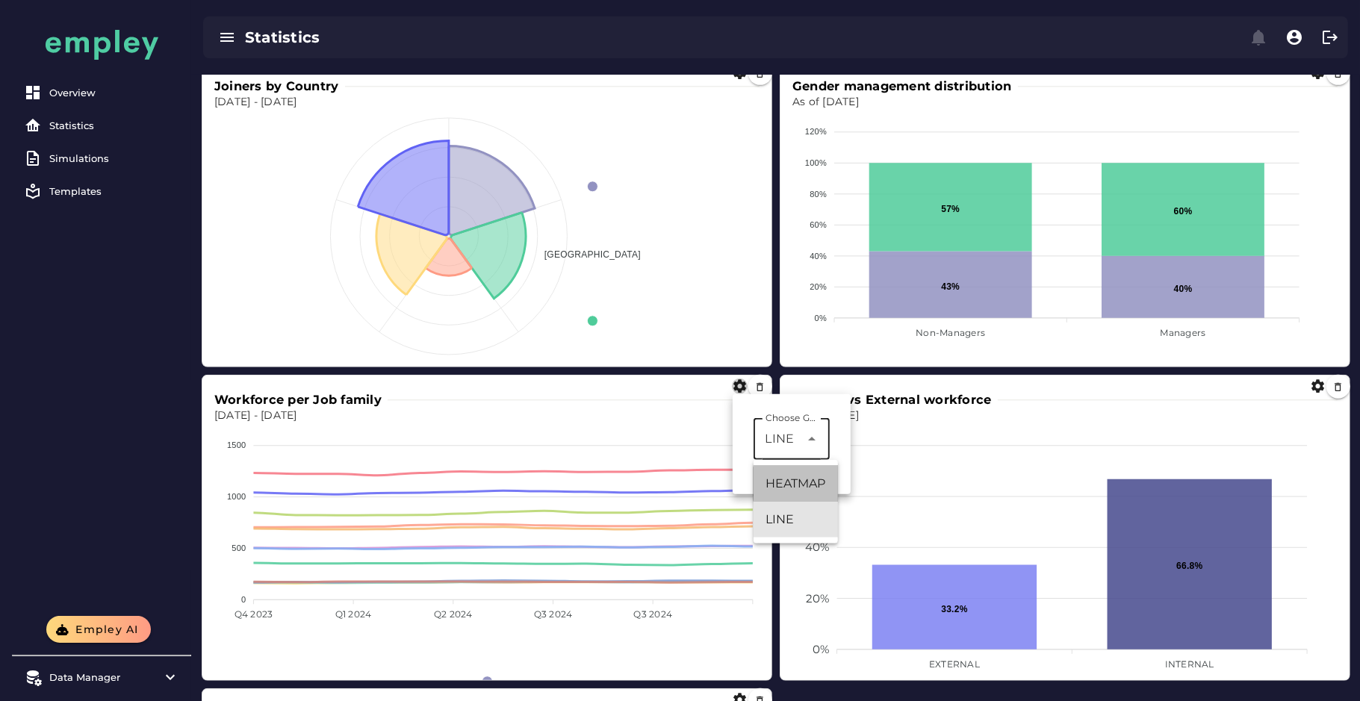
click at [780, 482] on div "HEATMAP" at bounding box center [796, 484] width 61 height 18
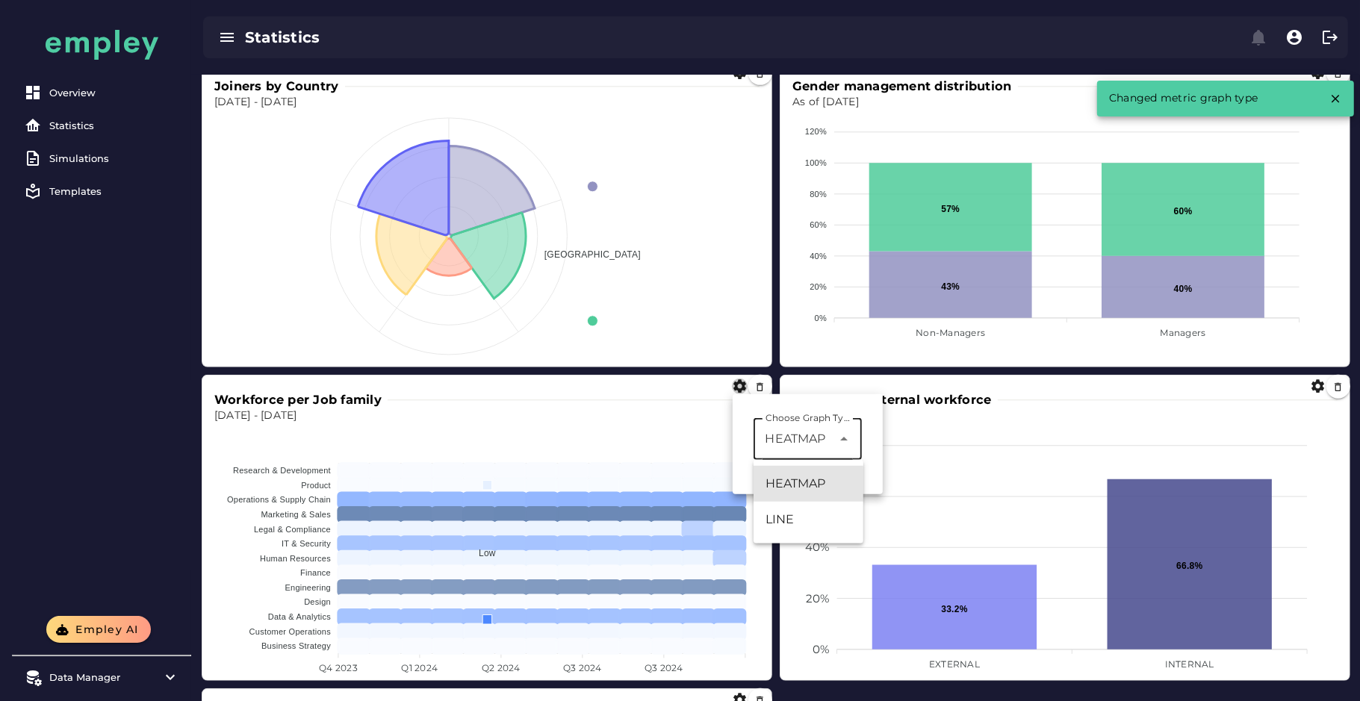
click at [781, 453] on div "HEATMAP *******" at bounding box center [793, 439] width 78 height 42
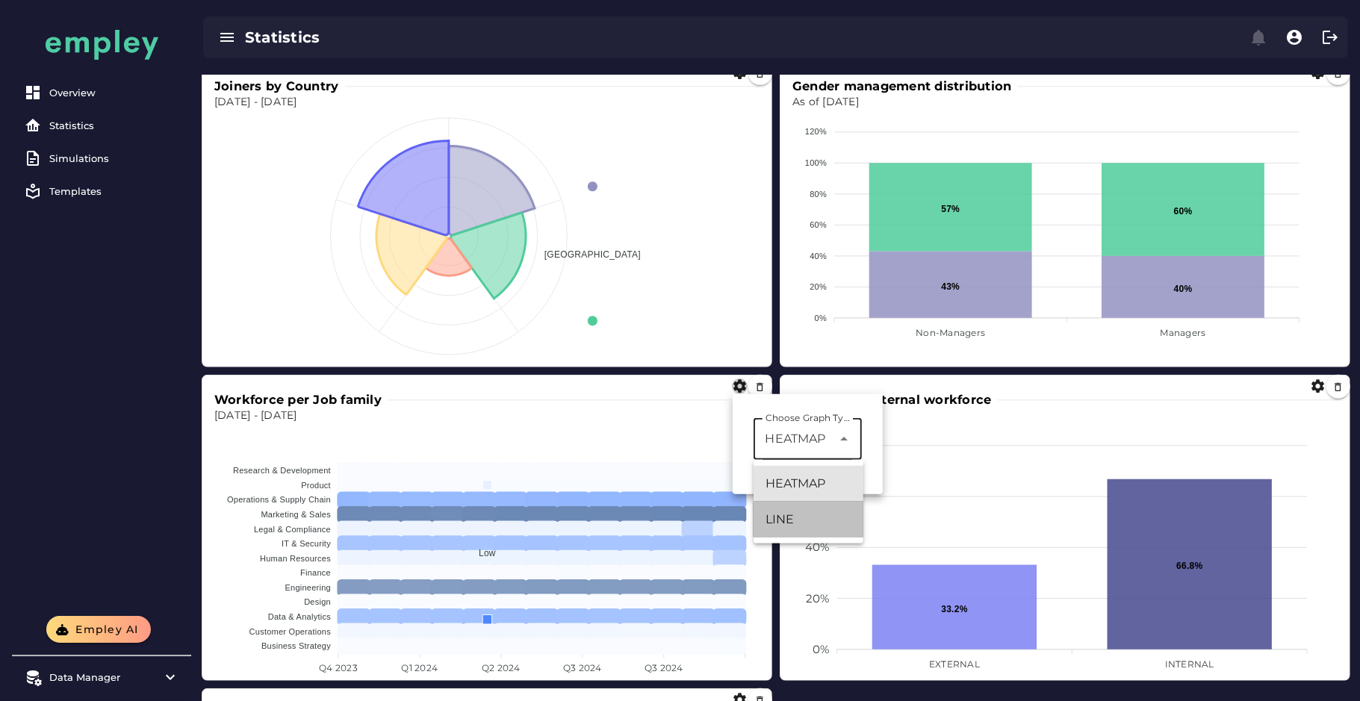
click at [795, 524] on div "LINE" at bounding box center [809, 520] width 86 height 18
type input "****"
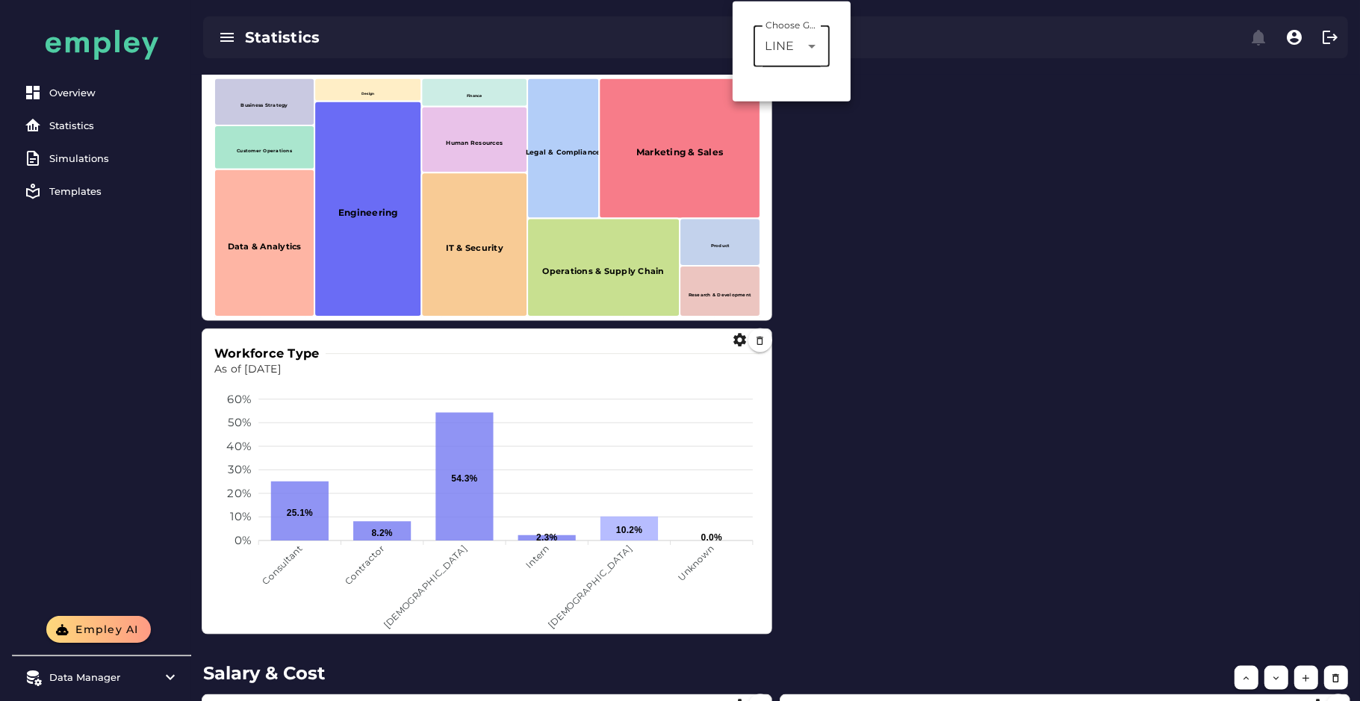
scroll to position [1498, 0]
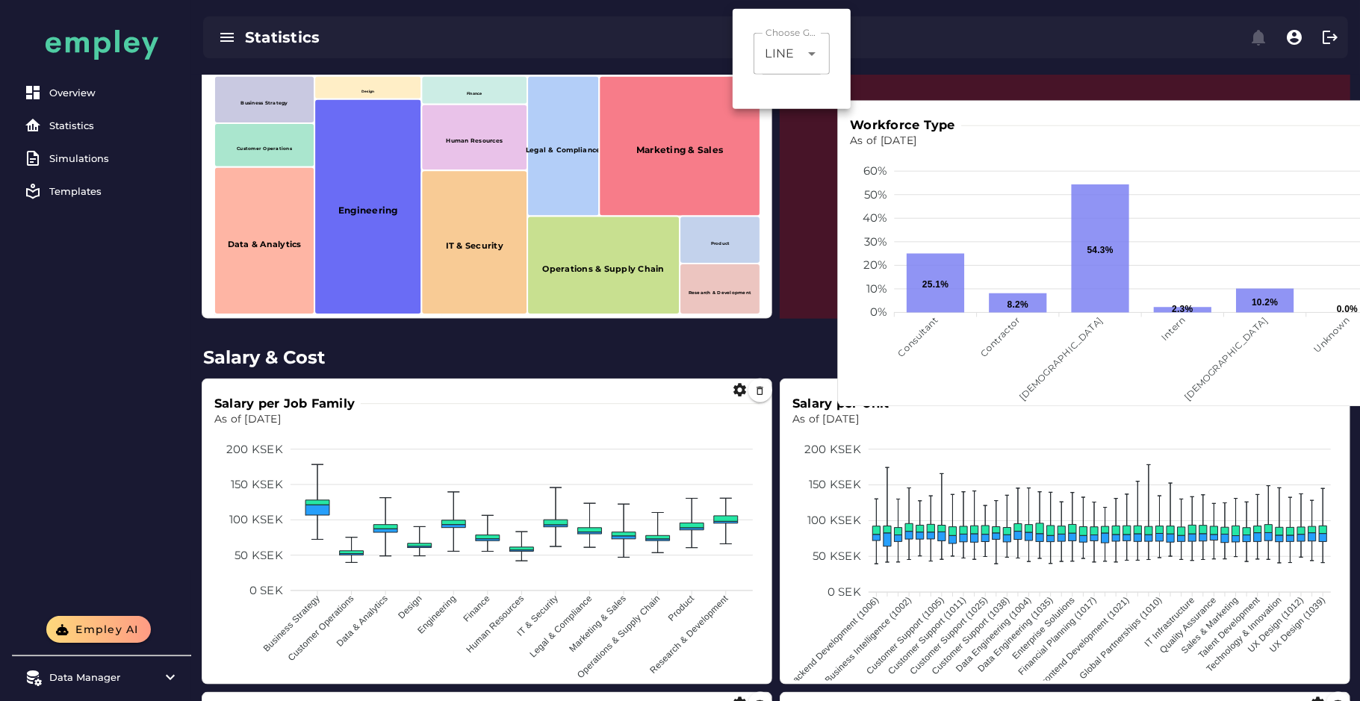
drag, startPoint x: 583, startPoint y: 527, endPoint x: 837, endPoint y: 378, distance: 295.3
click at [1212, 291] on foreignobject at bounding box center [1123, 275] width 546 height 253
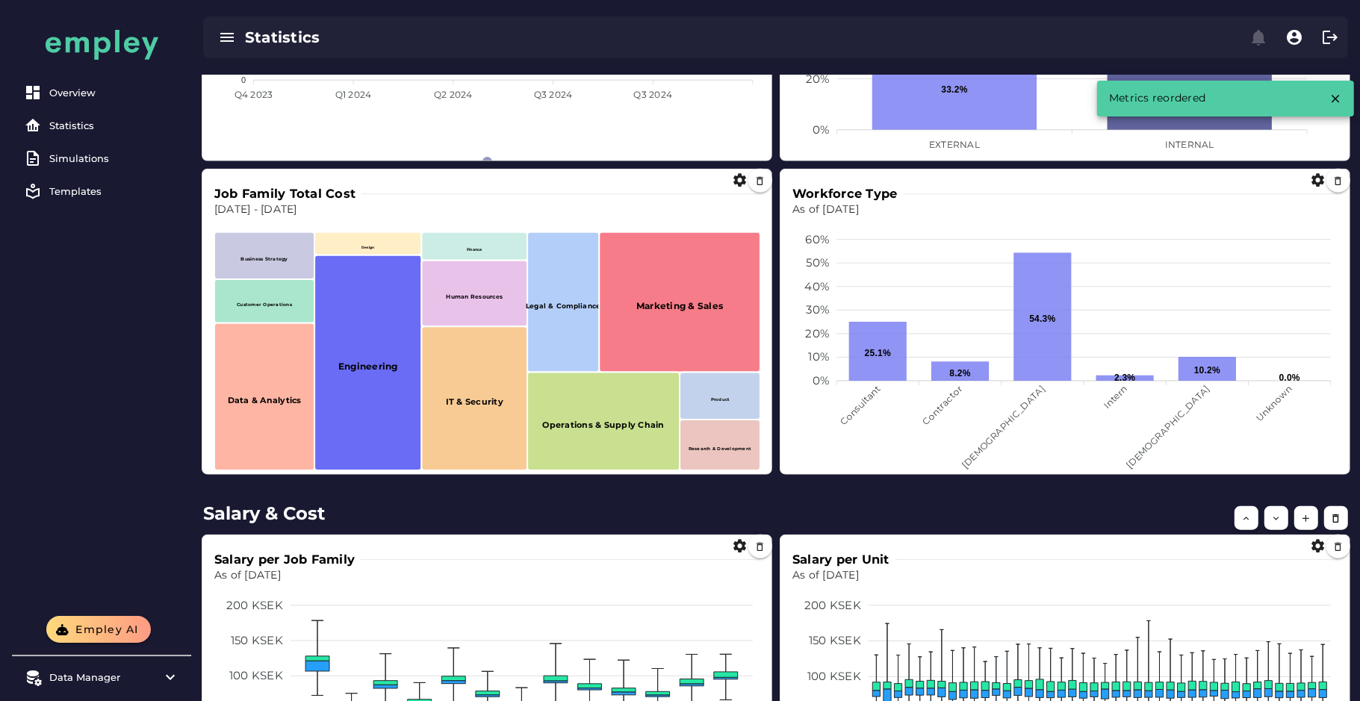
scroll to position [1341, 0]
click at [756, 190] on button "button" at bounding box center [760, 182] width 24 height 24
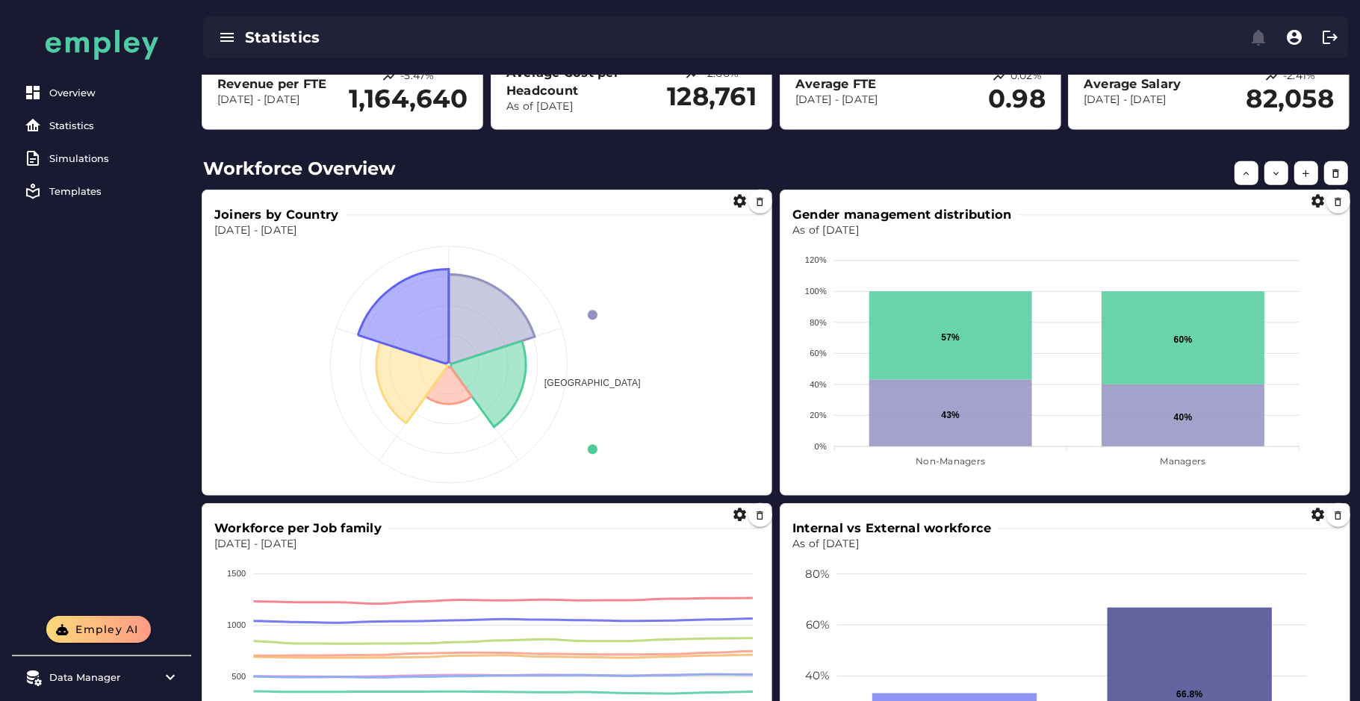
scroll to position [715, 0]
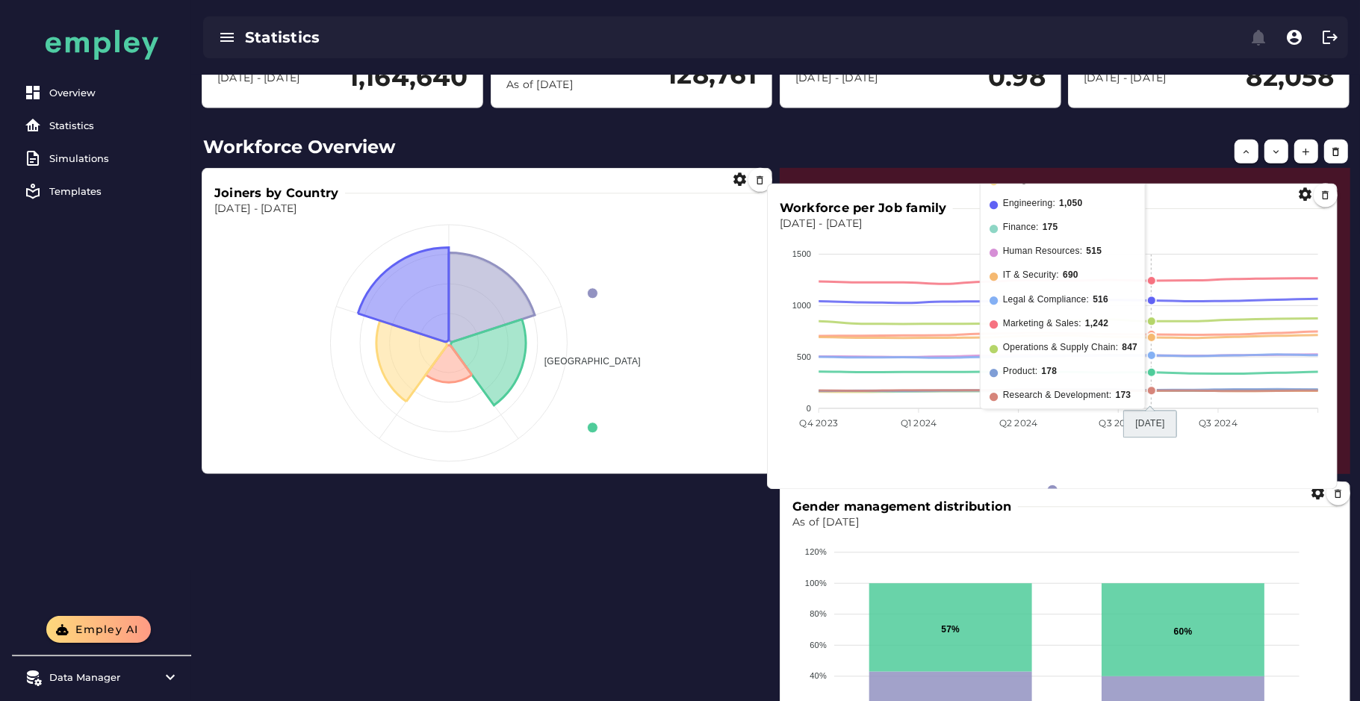
drag, startPoint x: 583, startPoint y: 560, endPoint x: 1149, endPoint y: 262, distance: 639.1
click at [1149, 262] on foreignobject at bounding box center [1053, 358] width 546 height 253
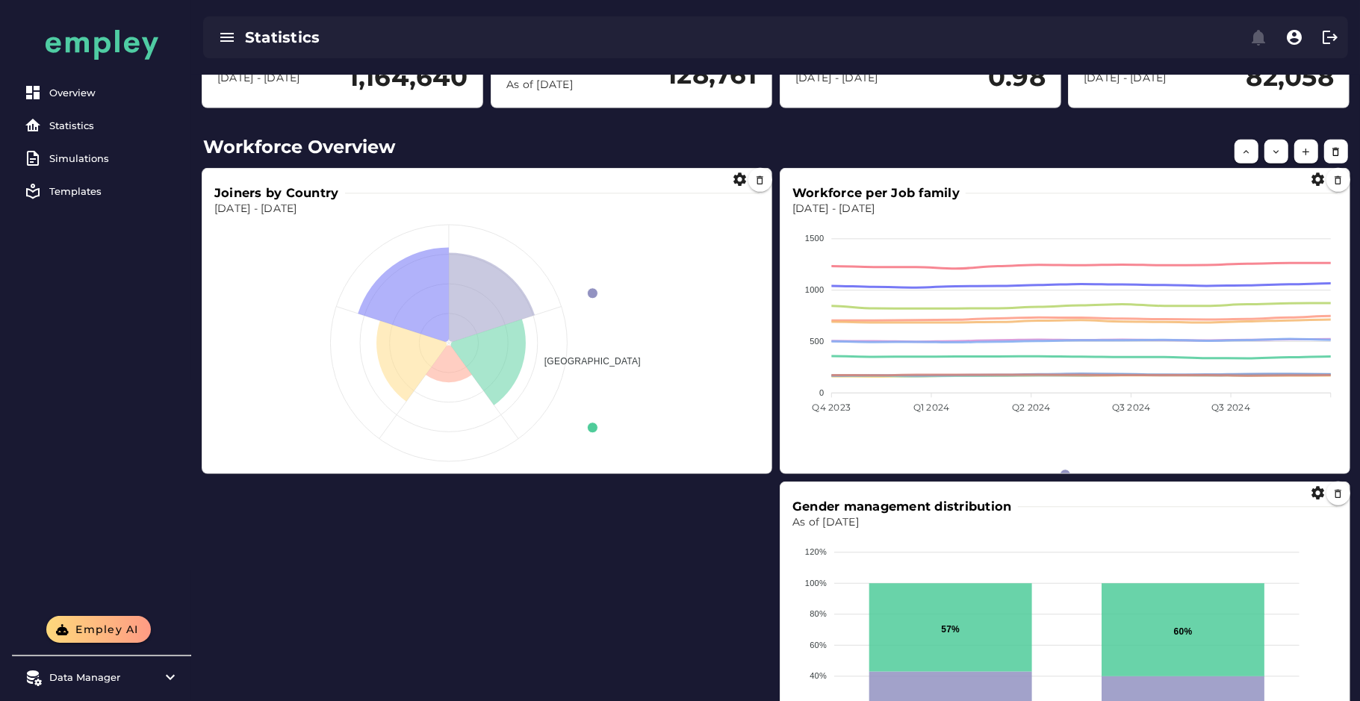
scroll to position [1012, 0]
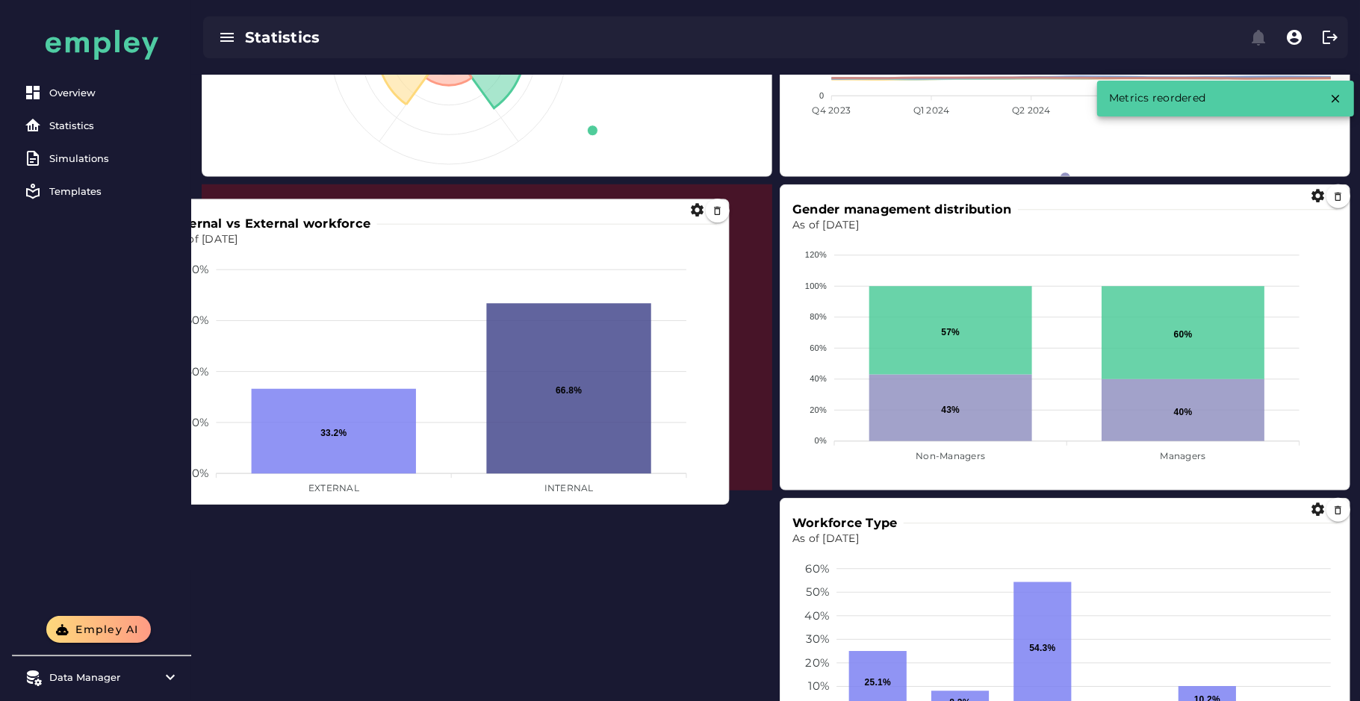
drag, startPoint x: 913, startPoint y: 613, endPoint x: 708, endPoint y: 359, distance: 326.7
click at [281, 299] on foreignobject at bounding box center [445, 374] width 546 height 253
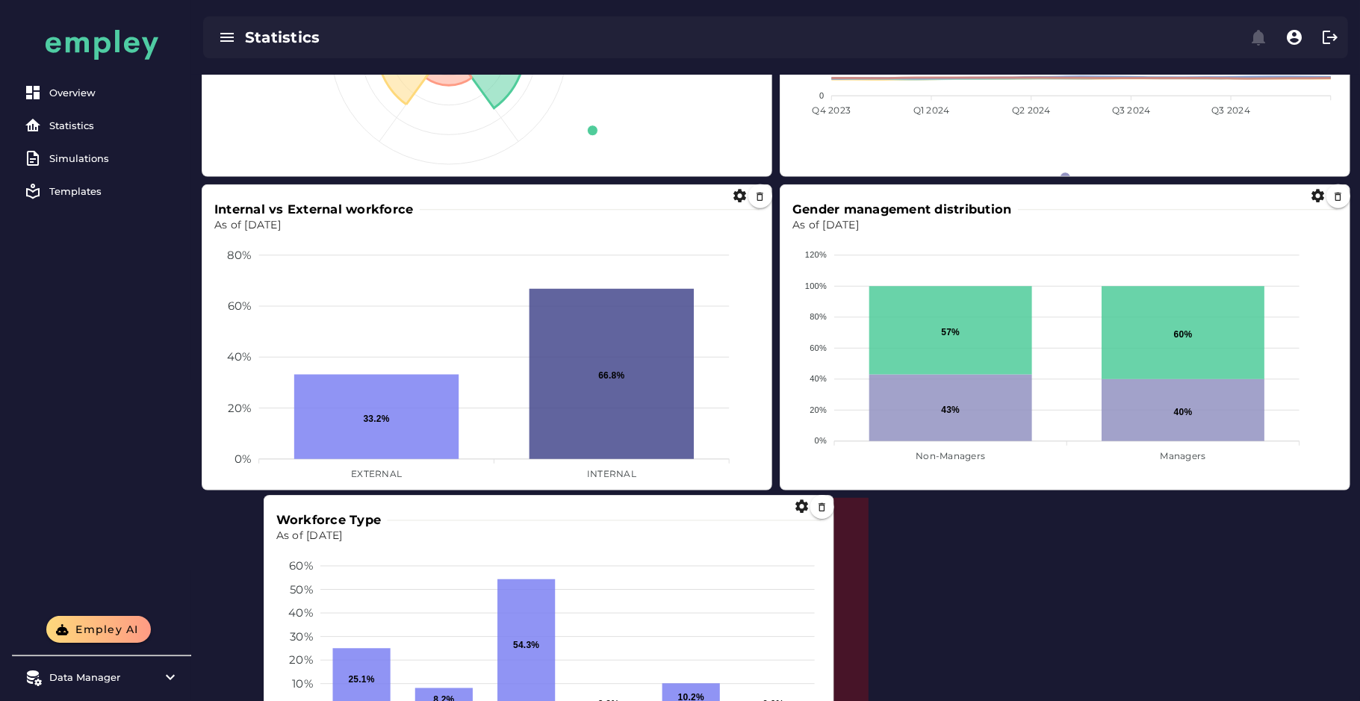
drag, startPoint x: 672, startPoint y: 592, endPoint x: 370, endPoint y: 570, distance: 302.6
click at [370, 570] on foreignobject at bounding box center [549, 671] width 546 height 253
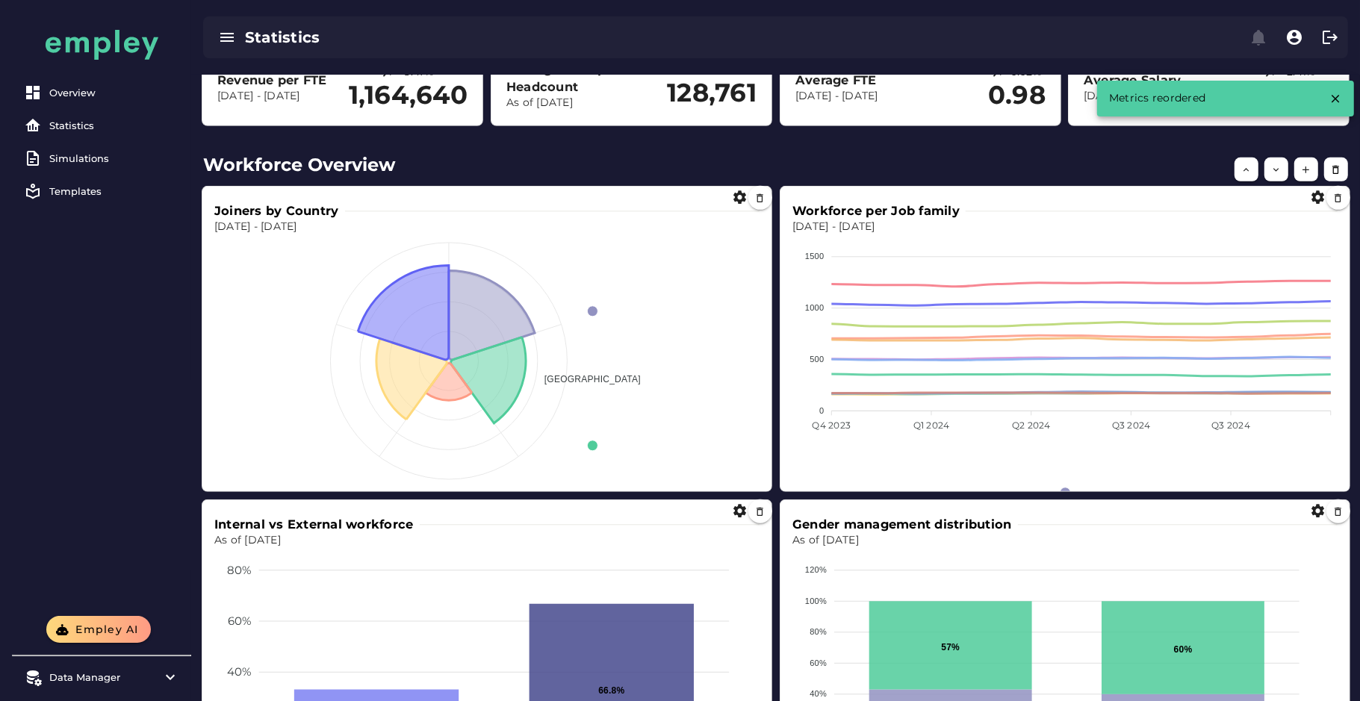
scroll to position [696, 0]
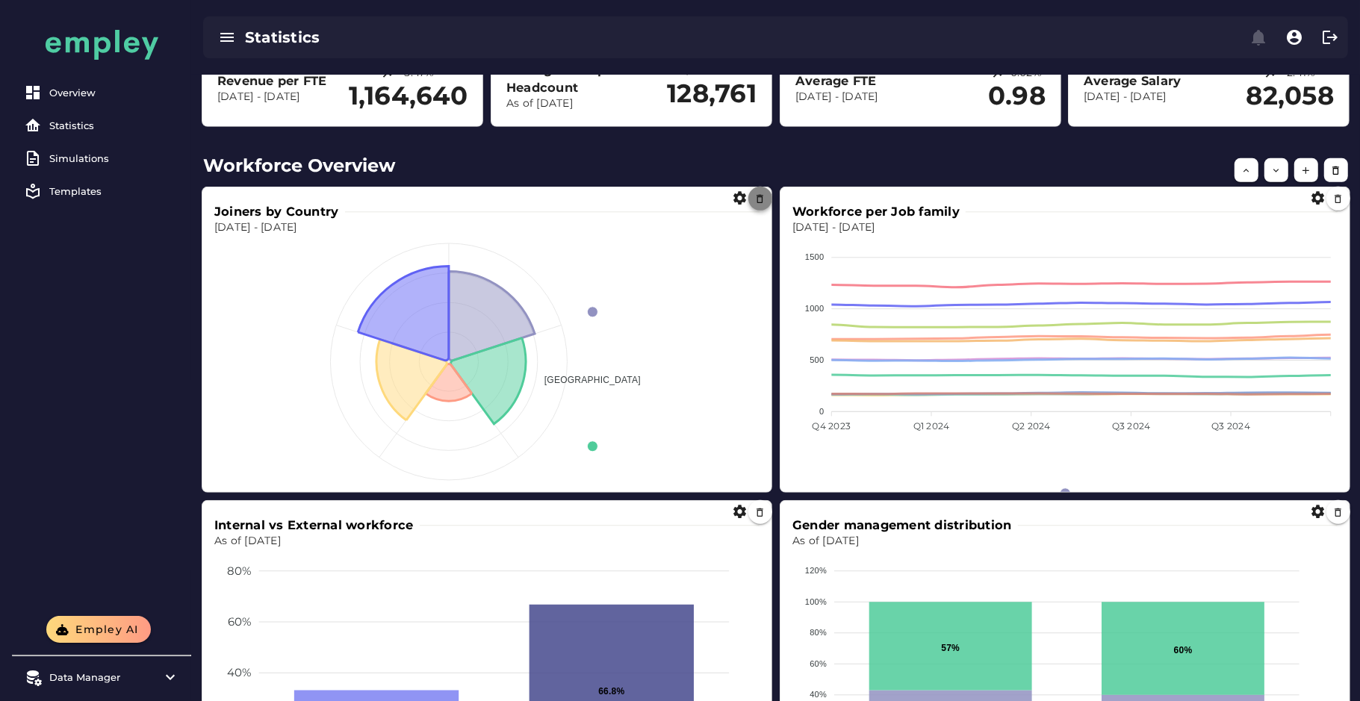
click at [766, 196] on button "button" at bounding box center [760, 199] width 24 height 24
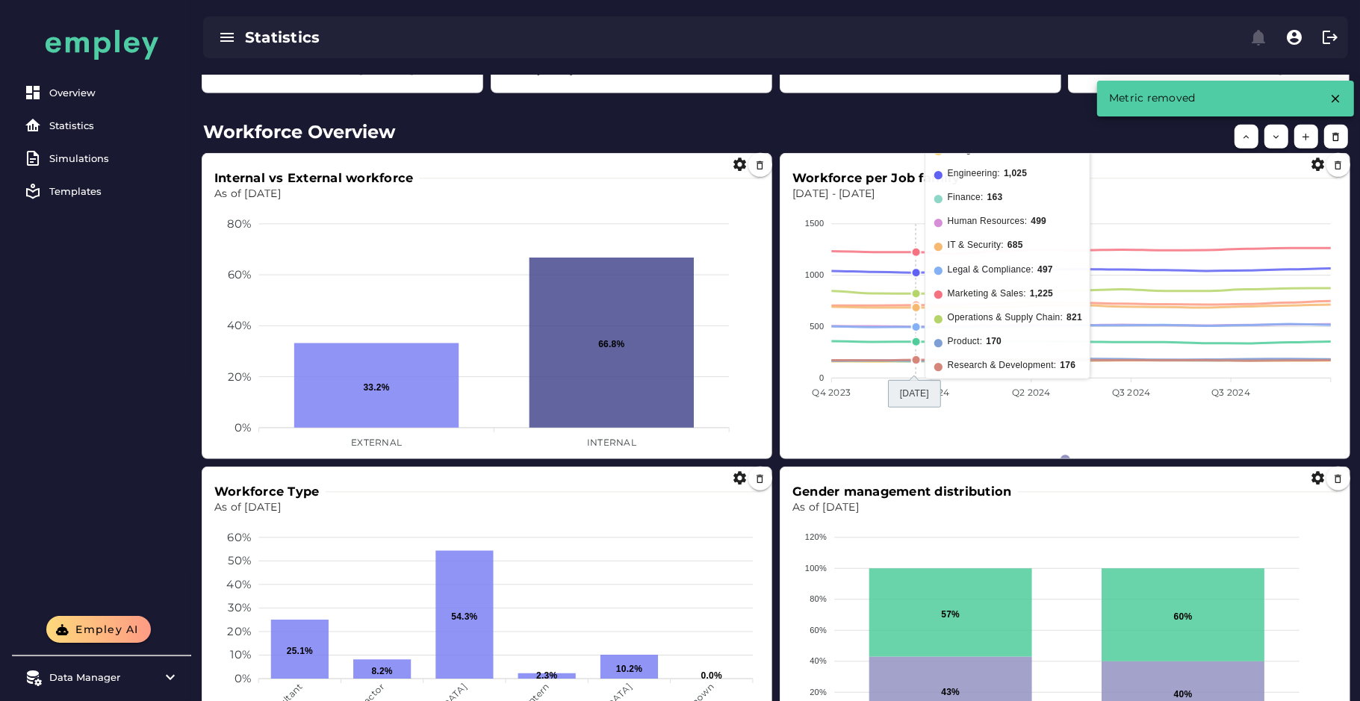
scroll to position [737, 0]
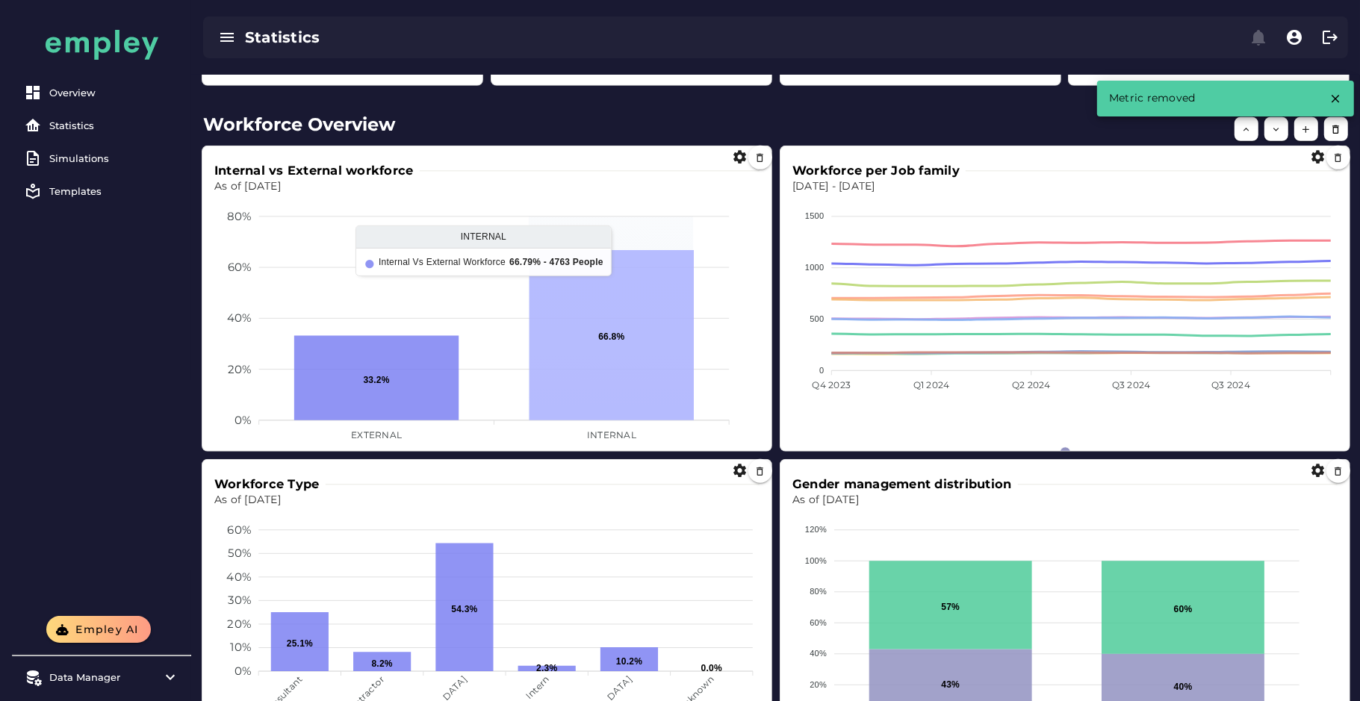
click at [639, 344] on icon at bounding box center [612, 335] width 164 height 170
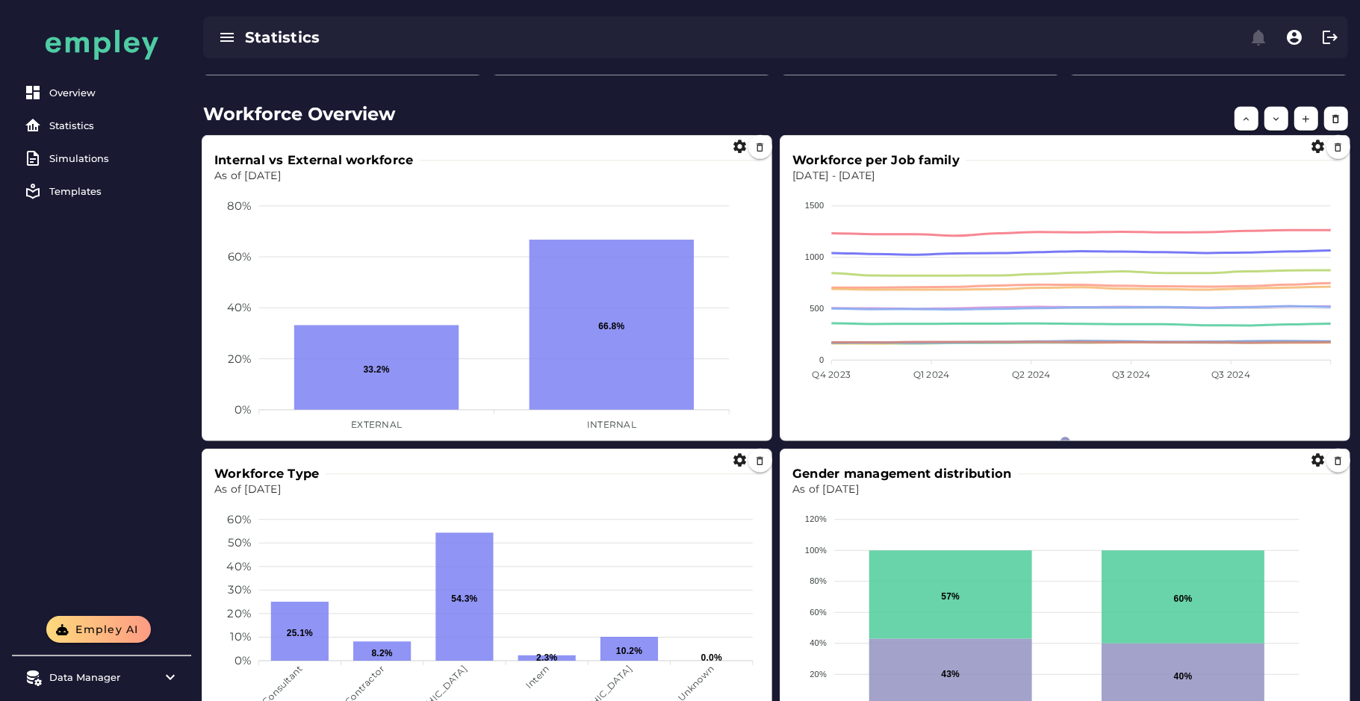
scroll to position [733, 0]
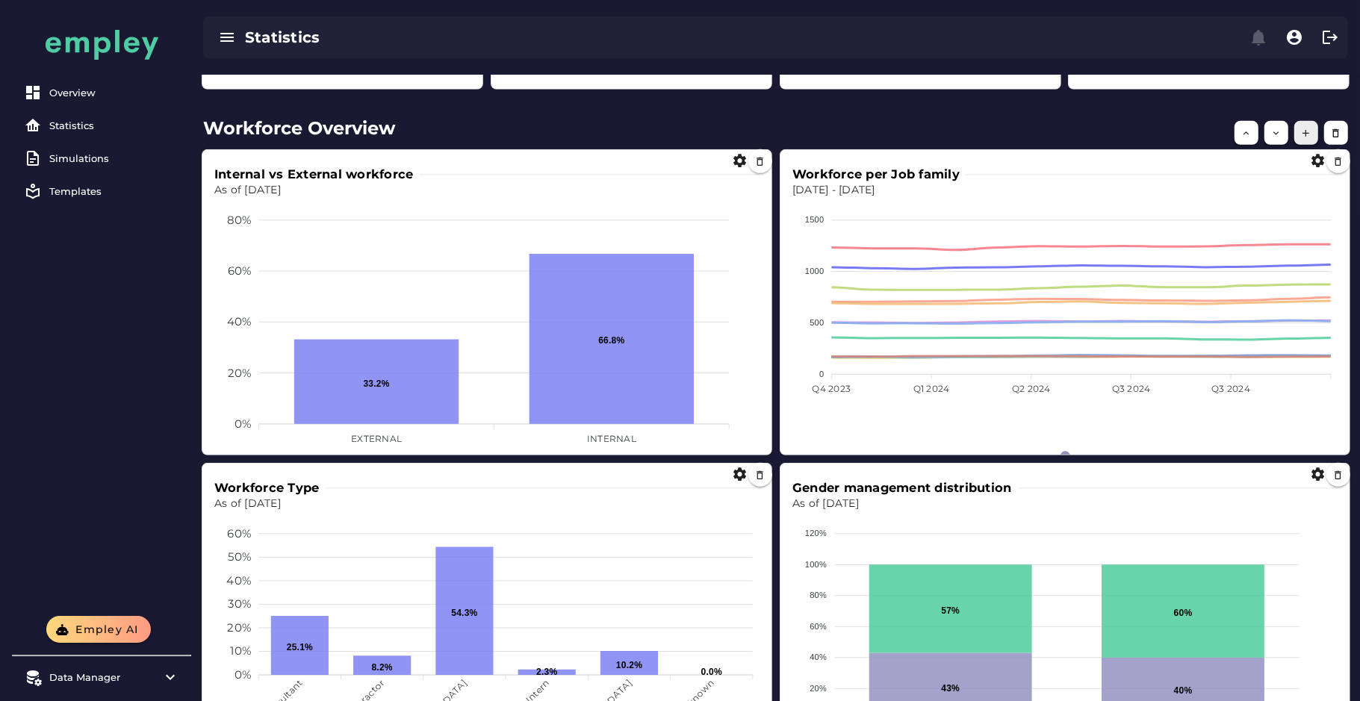
click at [1308, 128] on icon "button" at bounding box center [1306, 133] width 11 height 11
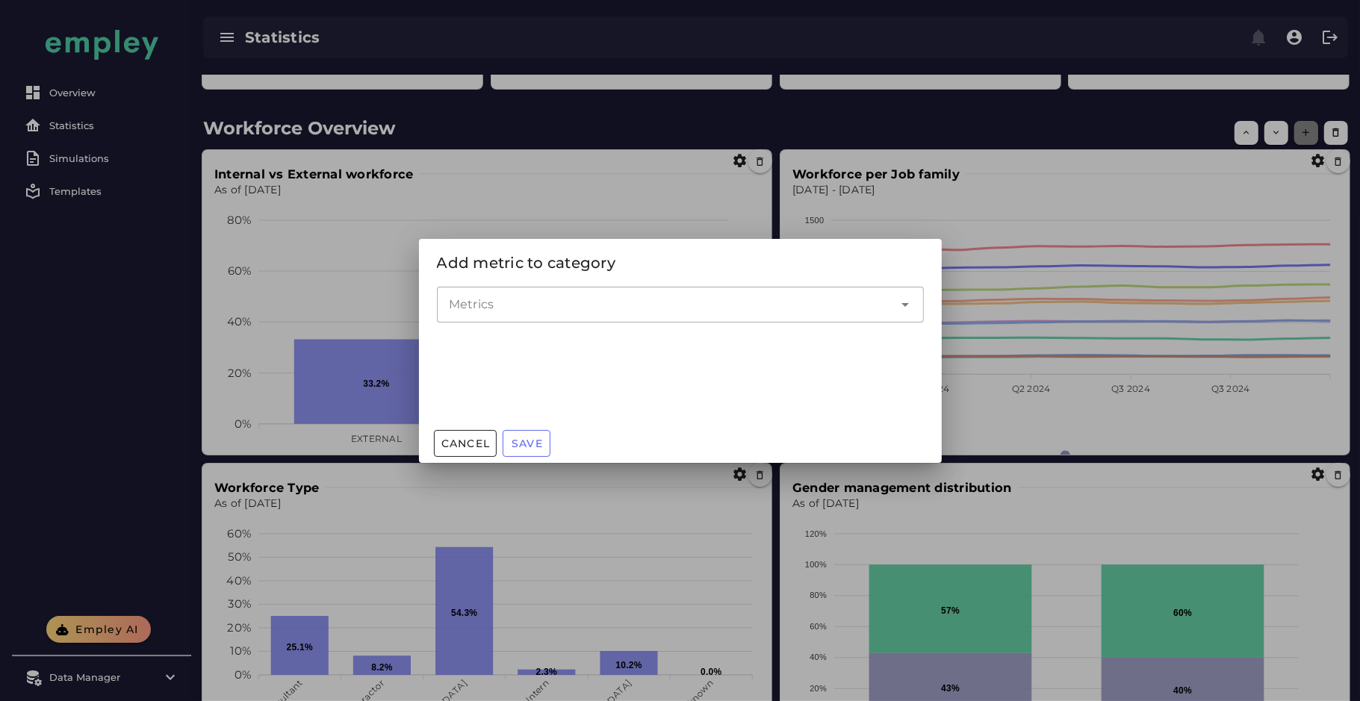
scroll to position [0, 0]
click at [725, 302] on input "Metrics" at bounding box center [669, 305] width 441 height 18
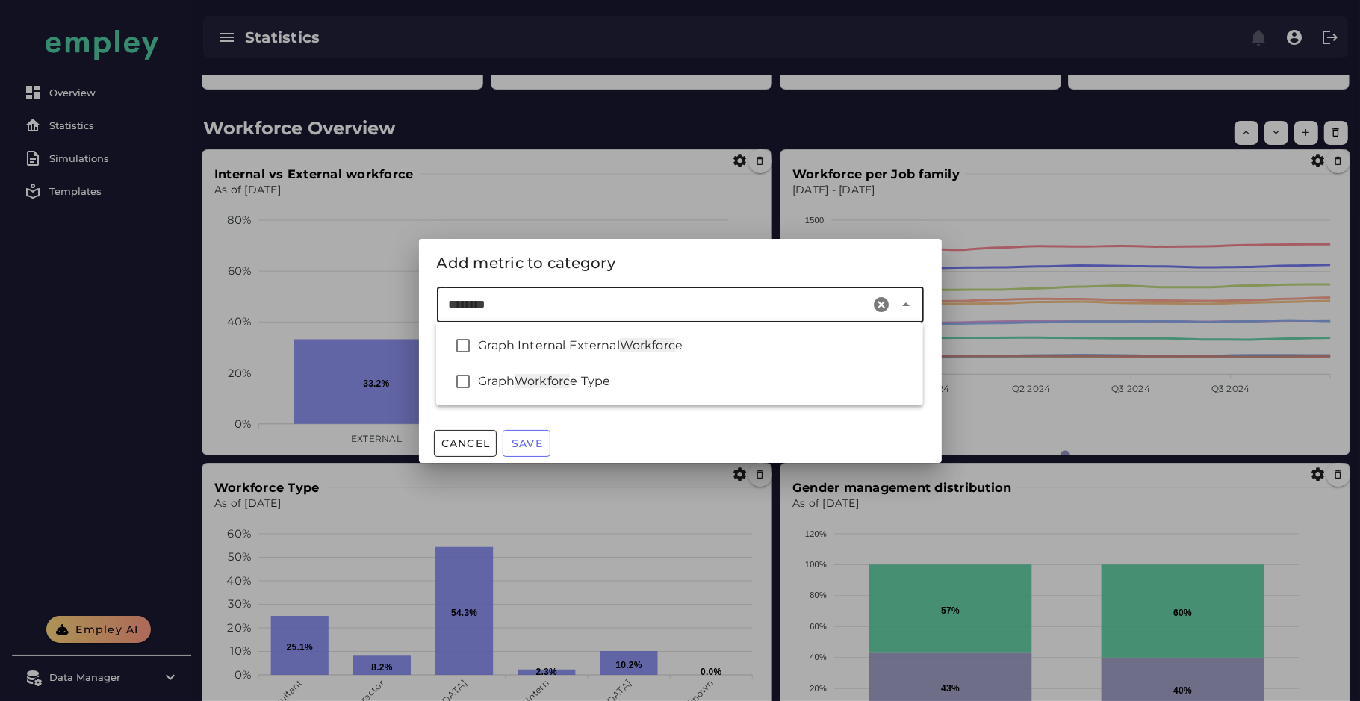
type input "*********"
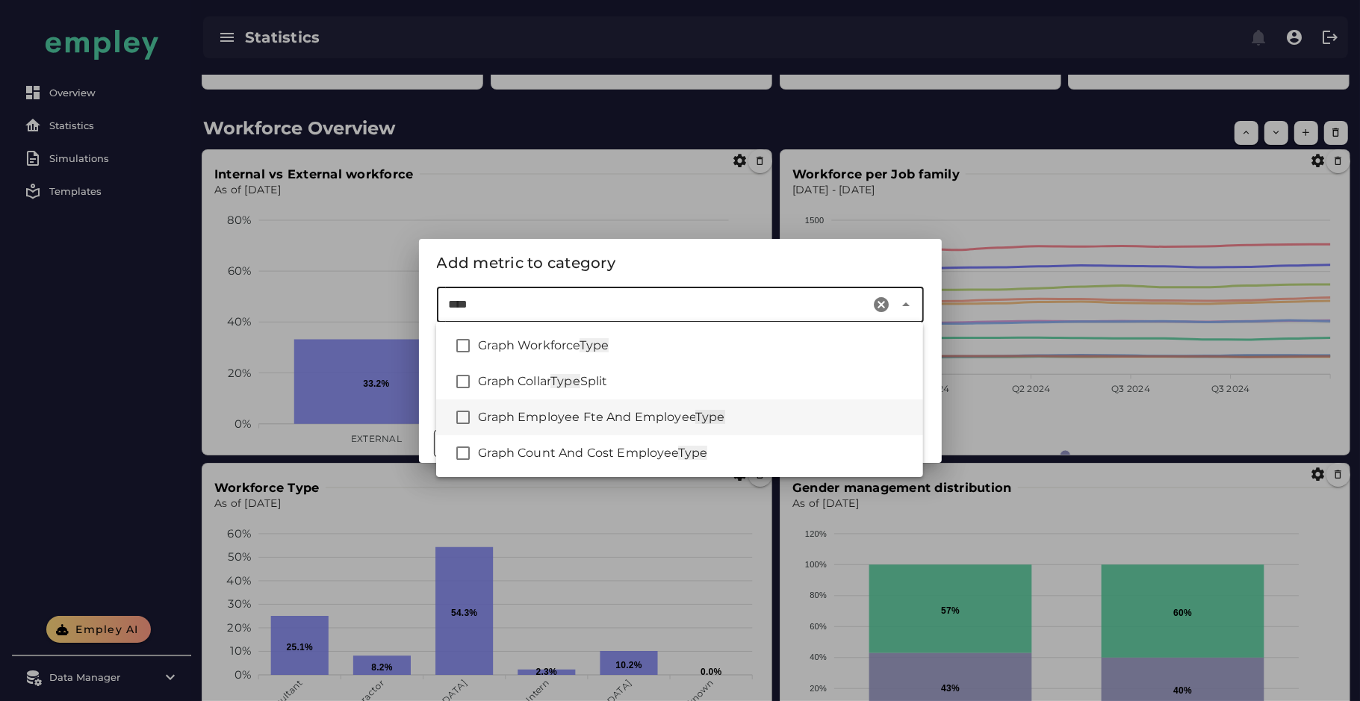
click at [632, 419] on span "Graph Employee Fte And Employee" at bounding box center [586, 417] width 217 height 14
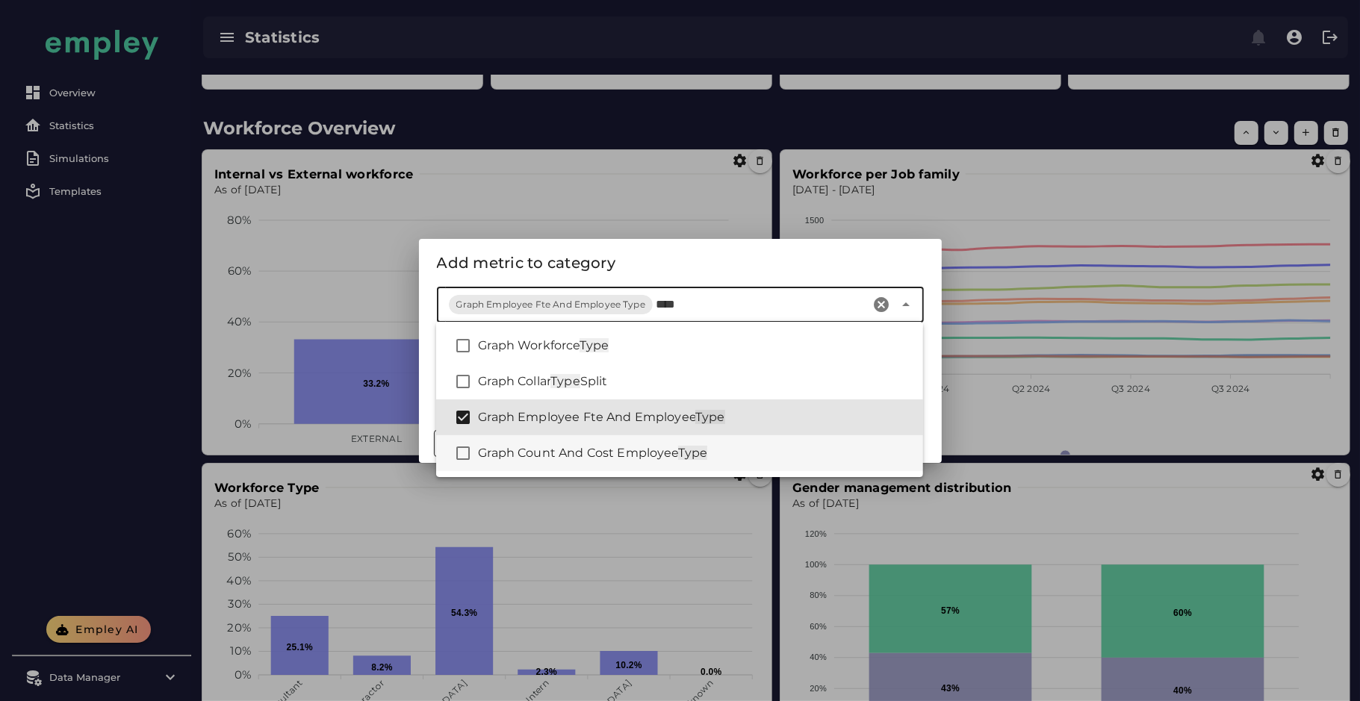
click at [601, 443] on div "Graph Count And Cost Employee Type" at bounding box center [679, 453] width 487 height 36
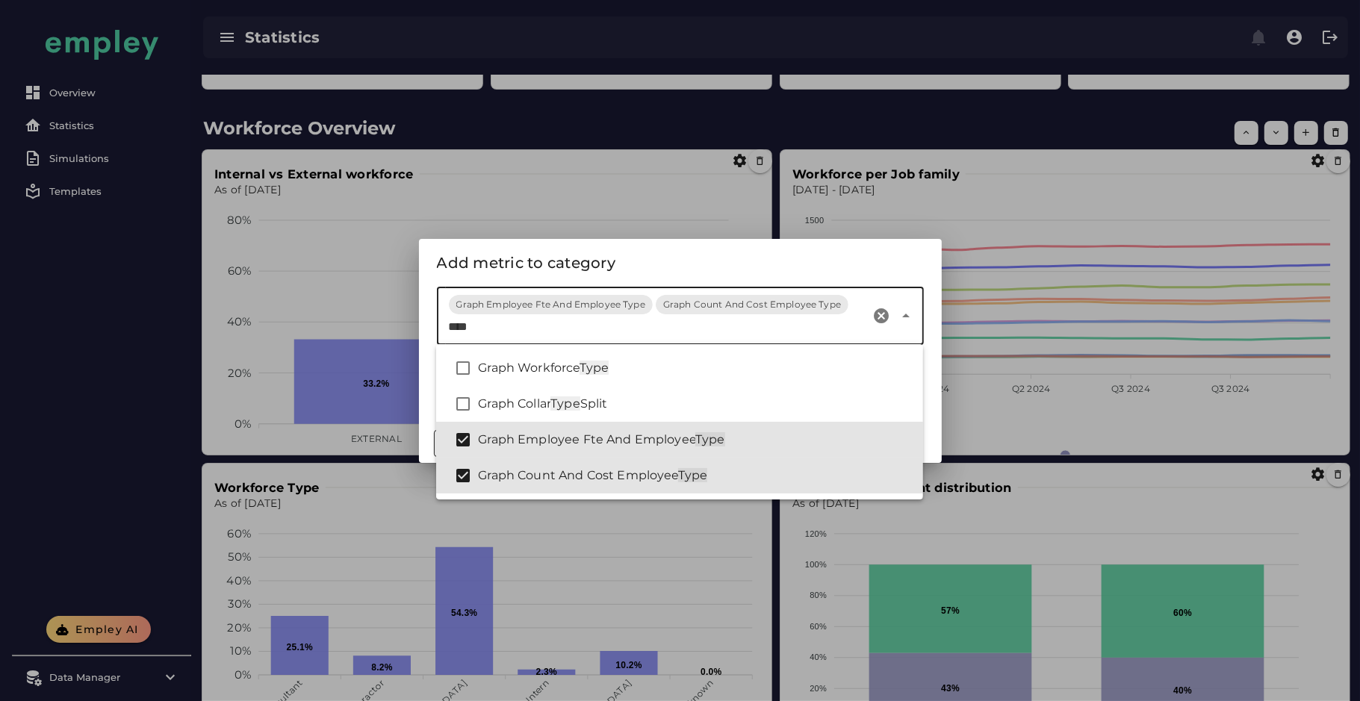
type input "****"
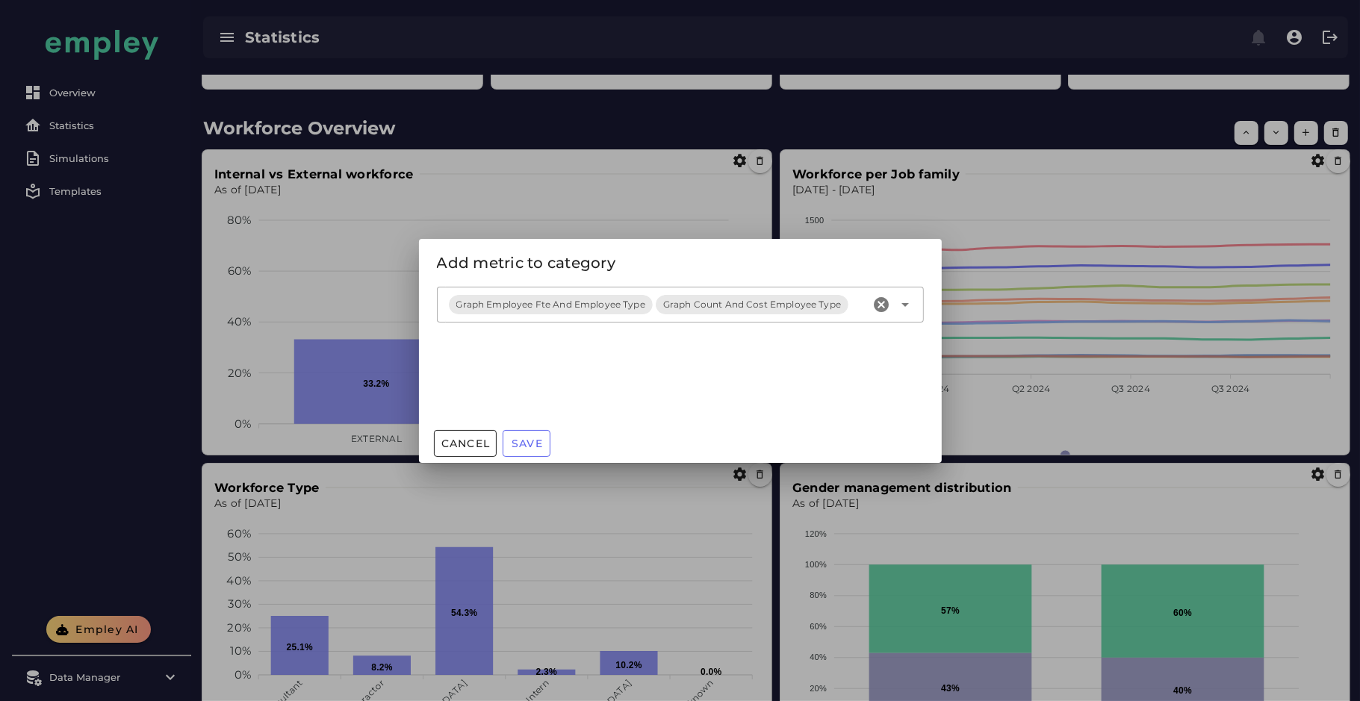
click at [632, 243] on div "Add metric to category" at bounding box center [680, 263] width 523 height 48
click at [526, 439] on span "Save" at bounding box center [527, 443] width 32 height 13
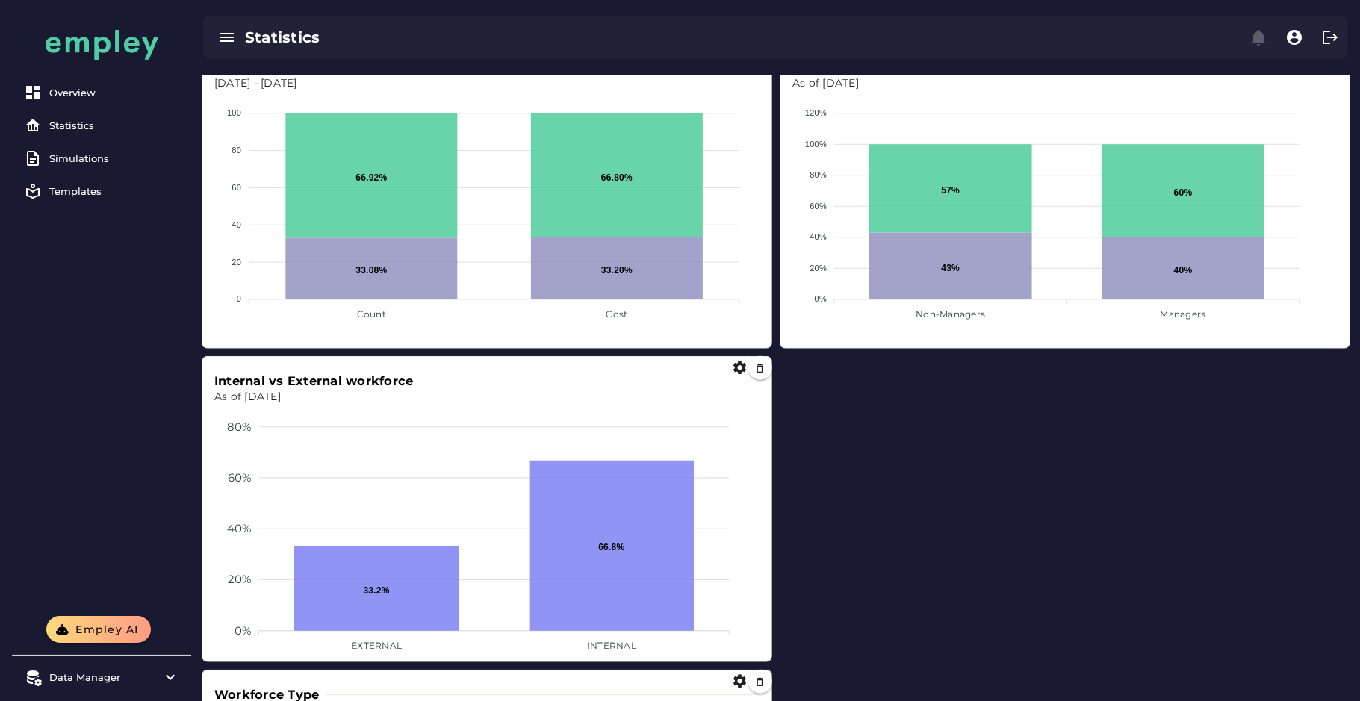
scroll to position [1155, 0]
click at [765, 358] on button "button" at bounding box center [760, 368] width 24 height 24
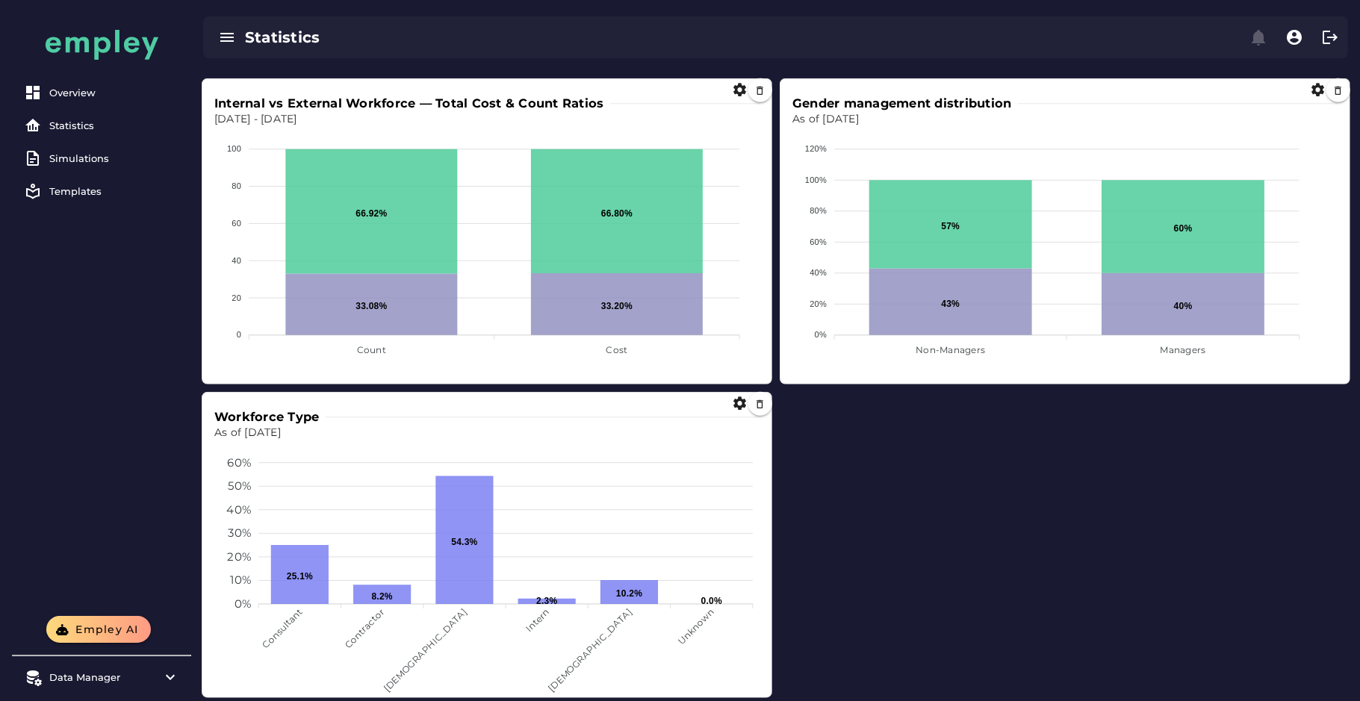
scroll to position [1132, 0]
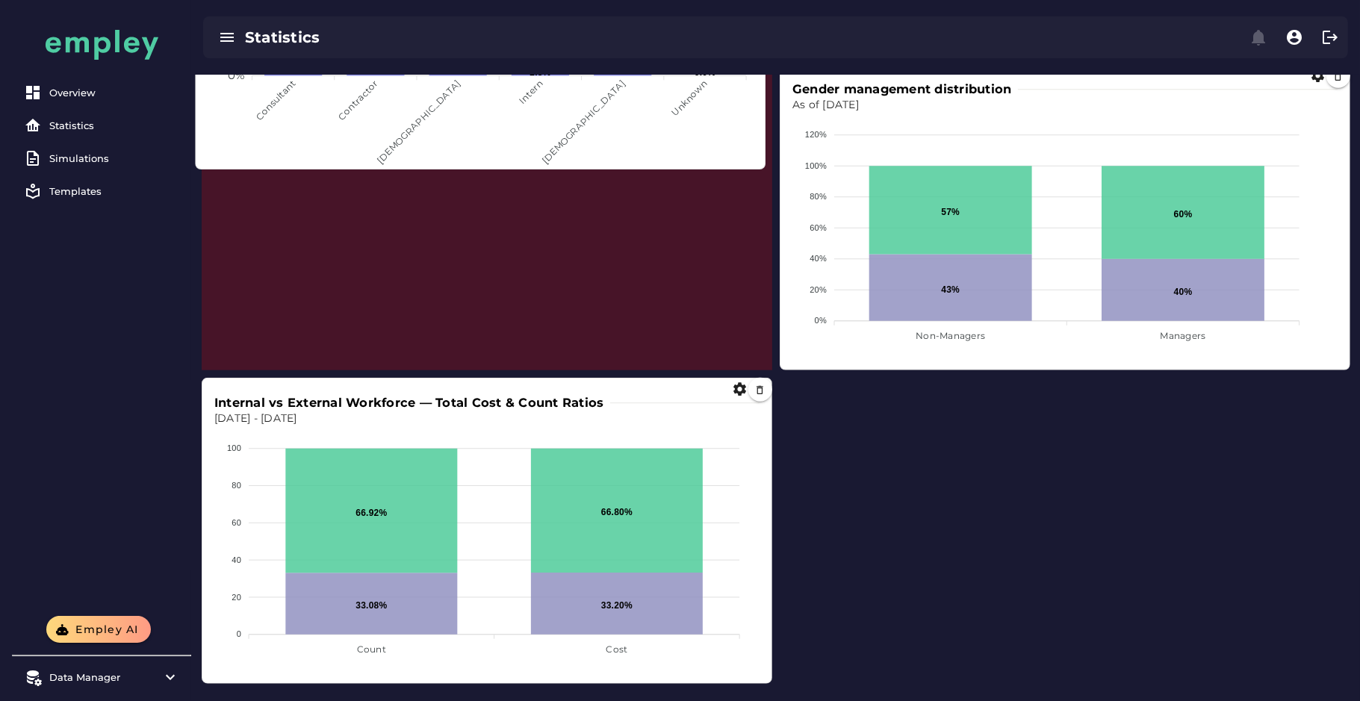
drag, startPoint x: 563, startPoint y: 508, endPoint x: 571, endPoint y: 150, distance: 357.9
click at [571, 150] on foreignobject at bounding box center [481, 39] width 546 height 253
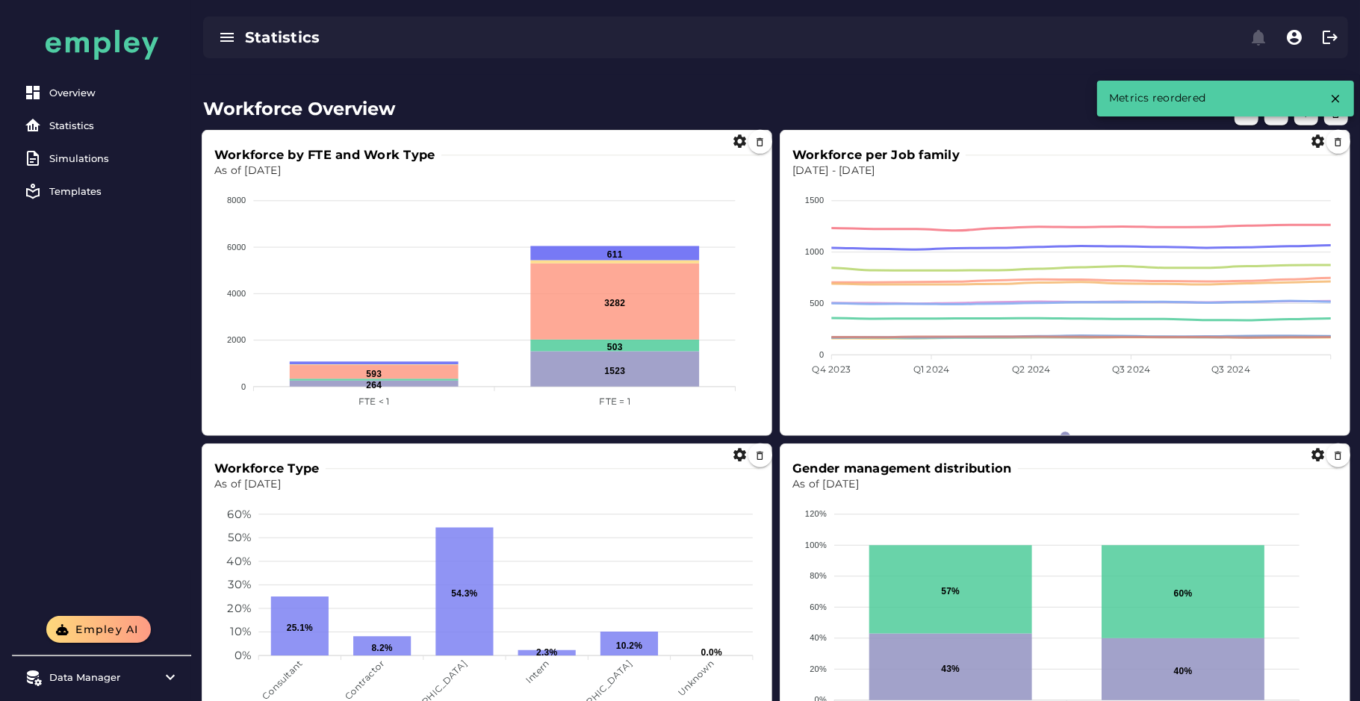
scroll to position [701, 0]
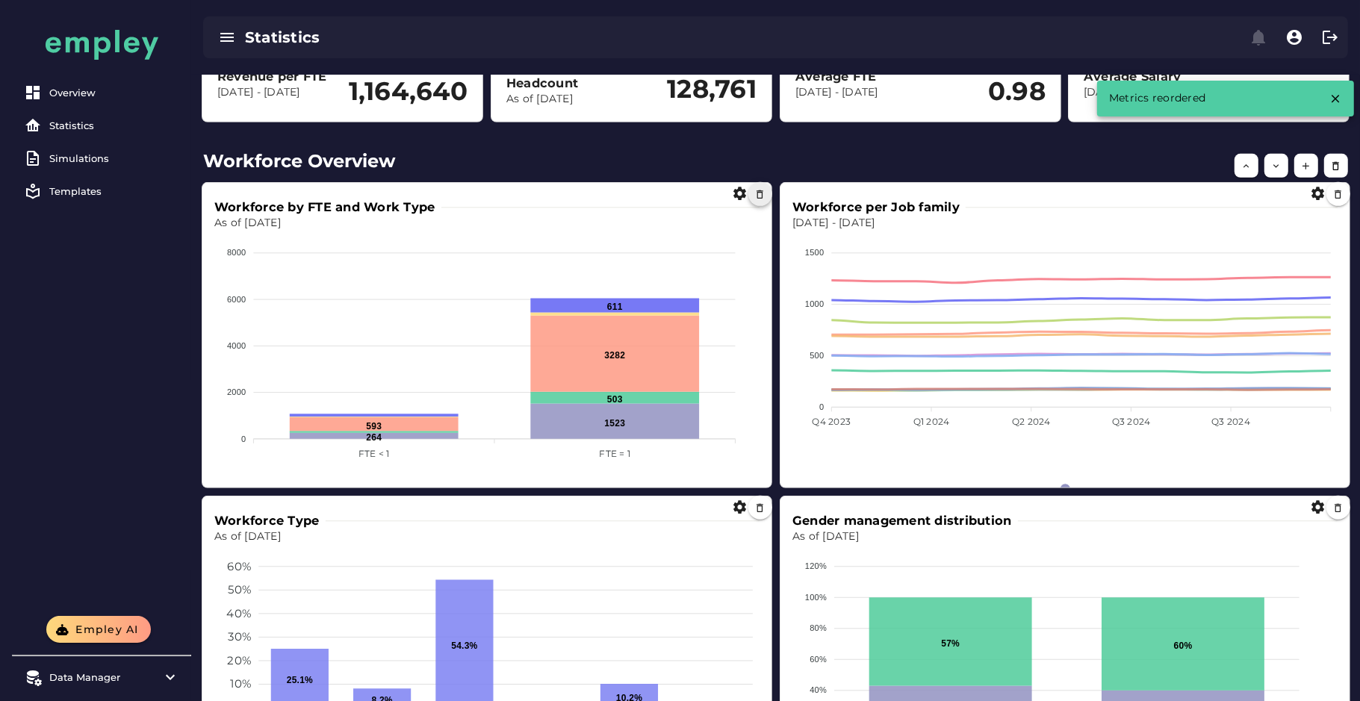
click at [758, 196] on icon "button" at bounding box center [760, 194] width 11 height 11
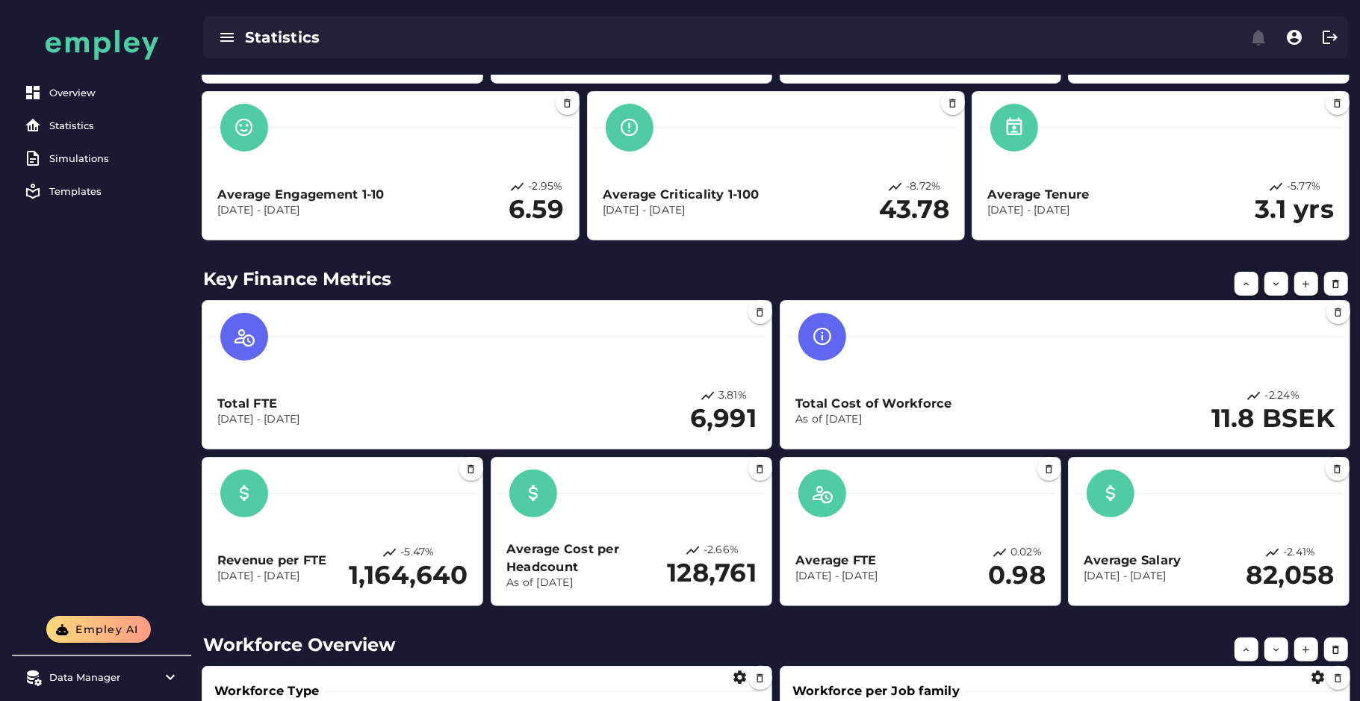
scroll to position [0, 0]
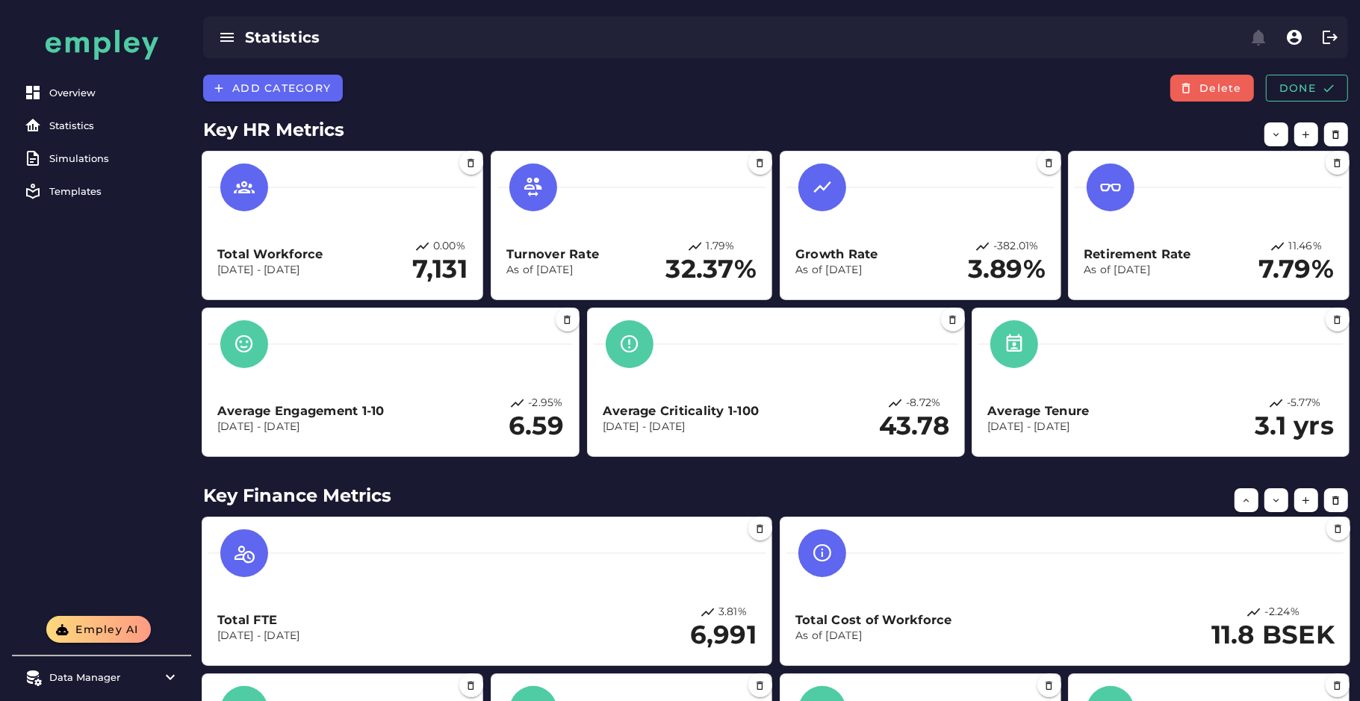
click at [1303, 105] on div "Add category Delete Done" at bounding box center [775, 93] width 1169 height 36
click at [1311, 97] on button "Done" at bounding box center [1307, 88] width 82 height 27
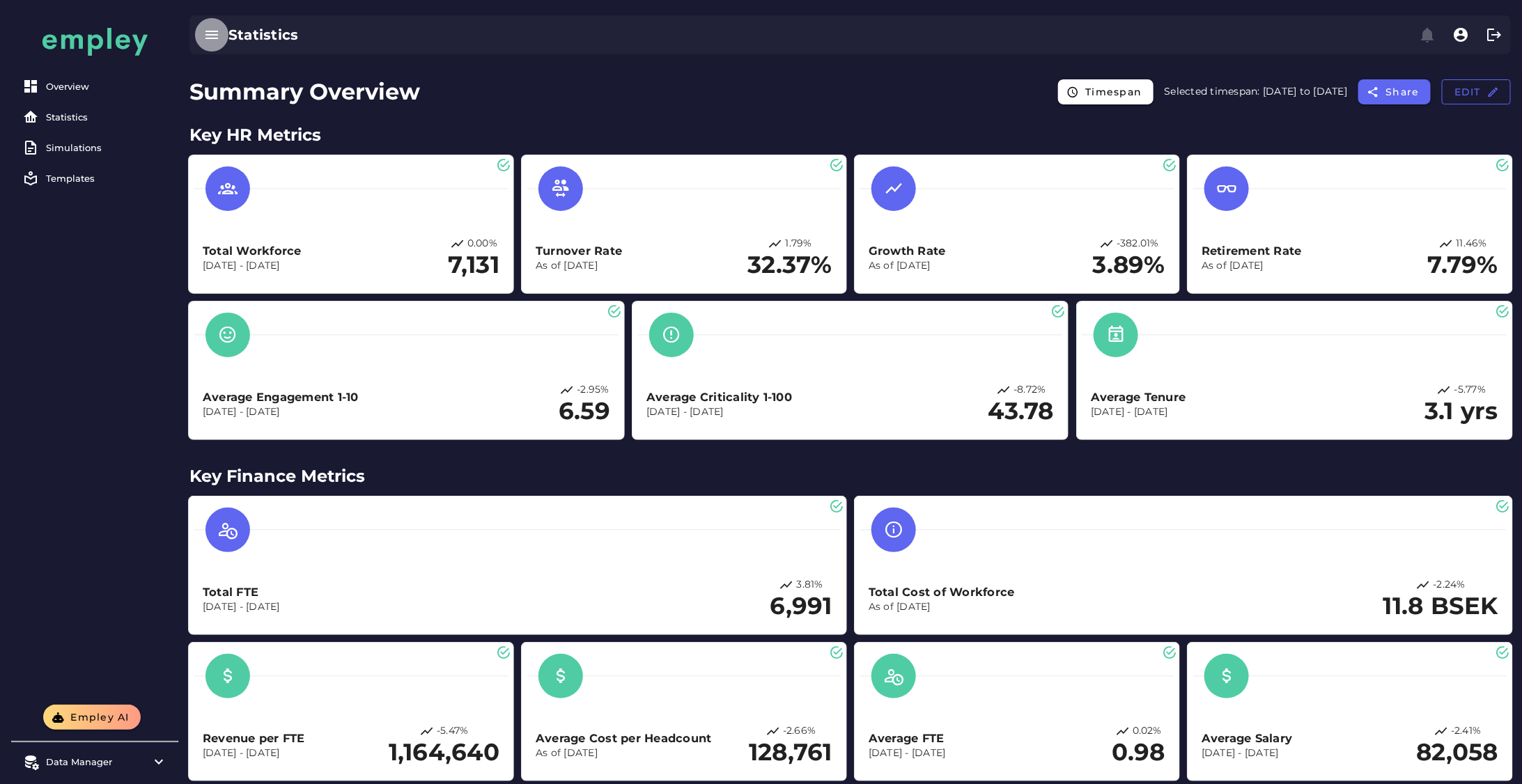
click at [205, 34] on icon "button" at bounding box center [212, 34] width 17 height 17
